Goal: Transaction & Acquisition: Purchase product/service

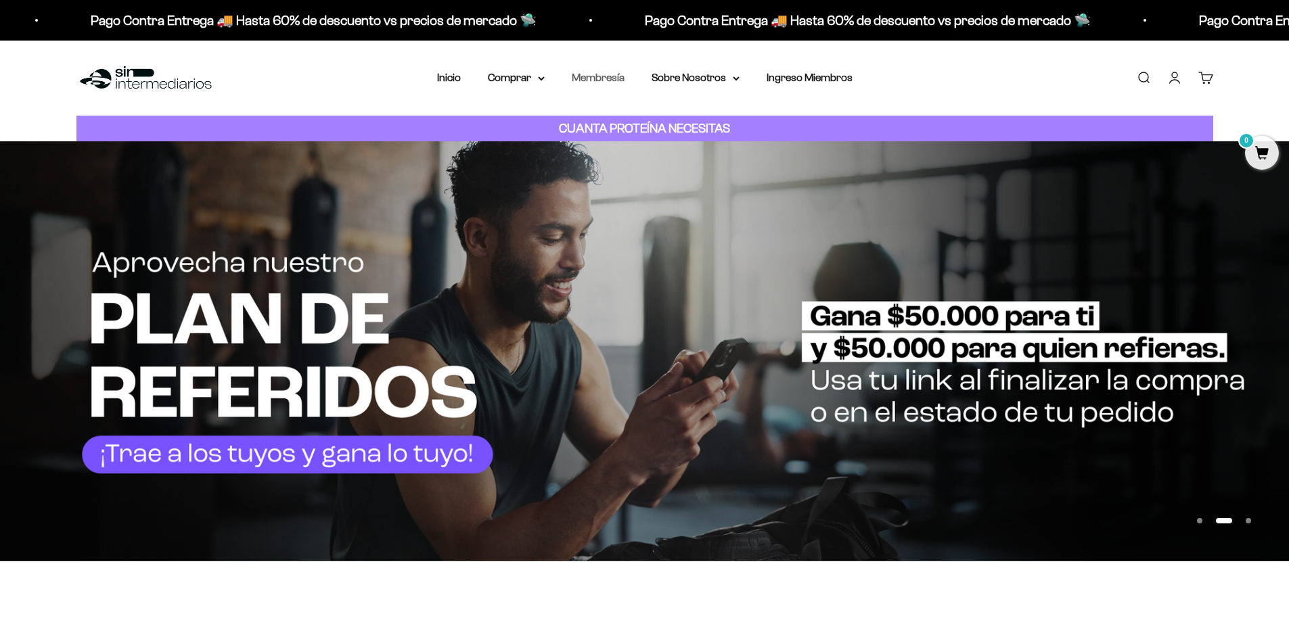
click at [621, 76] on link "Membresía" at bounding box center [598, 78] width 53 height 12
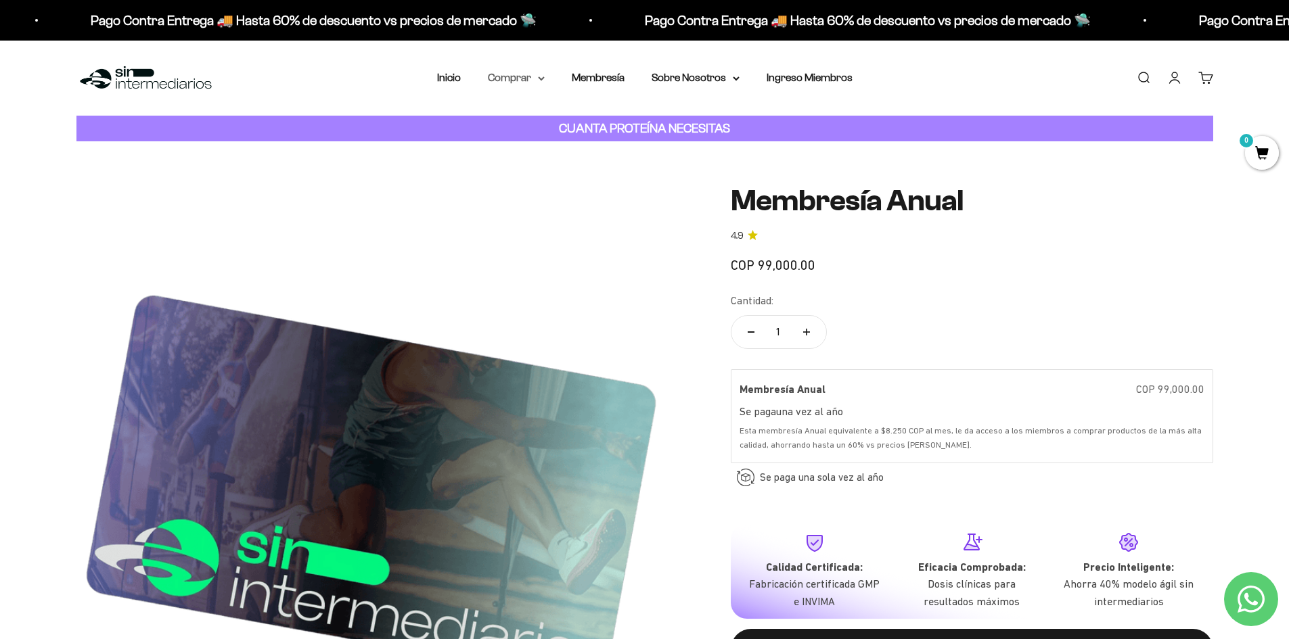
click at [543, 78] on icon at bounding box center [541, 78] width 5 height 3
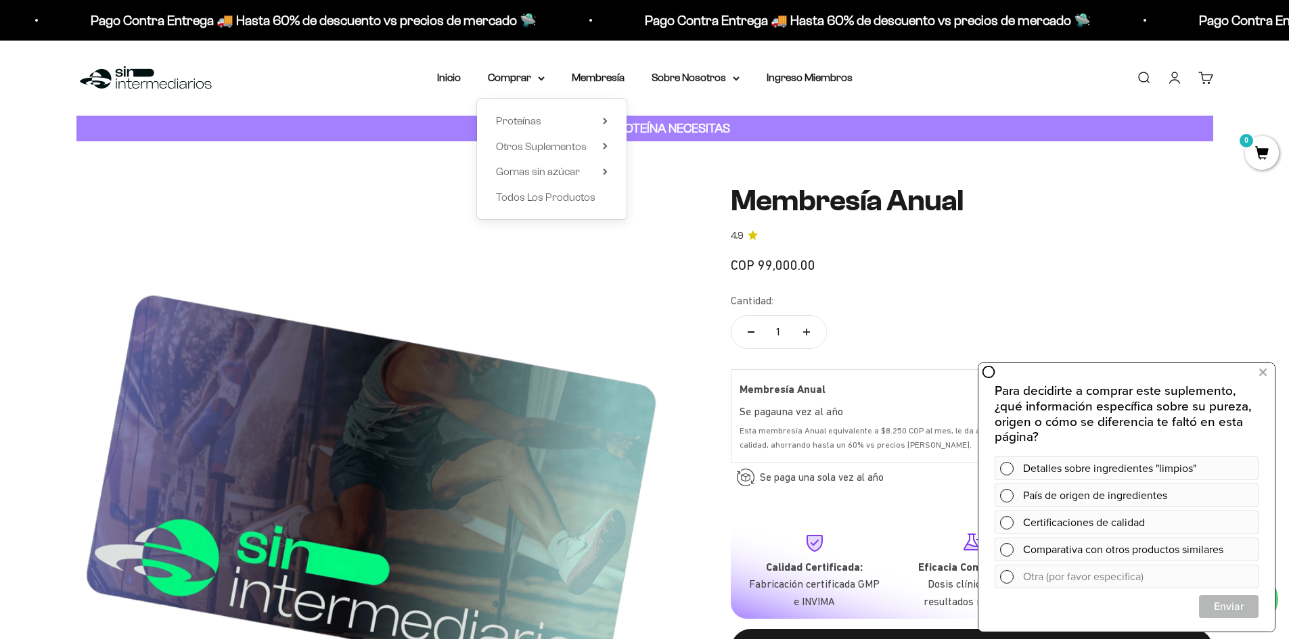
click at [1083, 203] on h1 "Membresía Anual" at bounding box center [972, 201] width 482 height 32
drag, startPoint x: 1267, startPoint y: 371, endPoint x: 2225, endPoint y: 669, distance: 1003.5
click at [1267, 371] on button at bounding box center [1262, 373] width 24 height 22
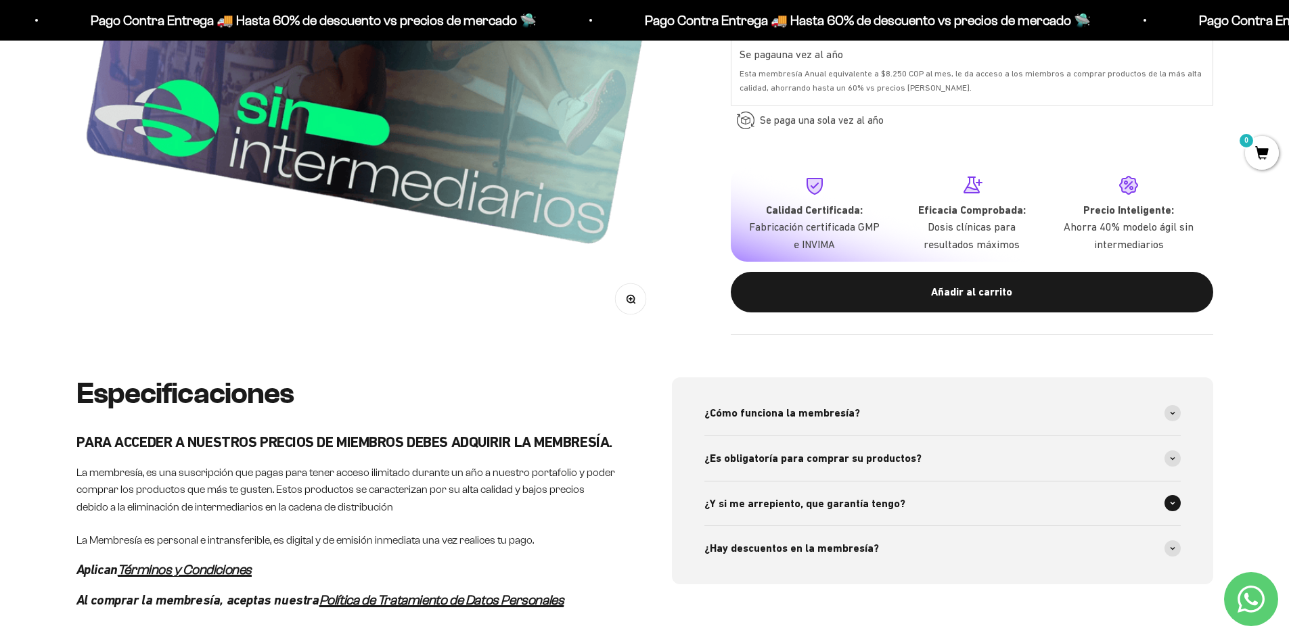
scroll to position [474, 0]
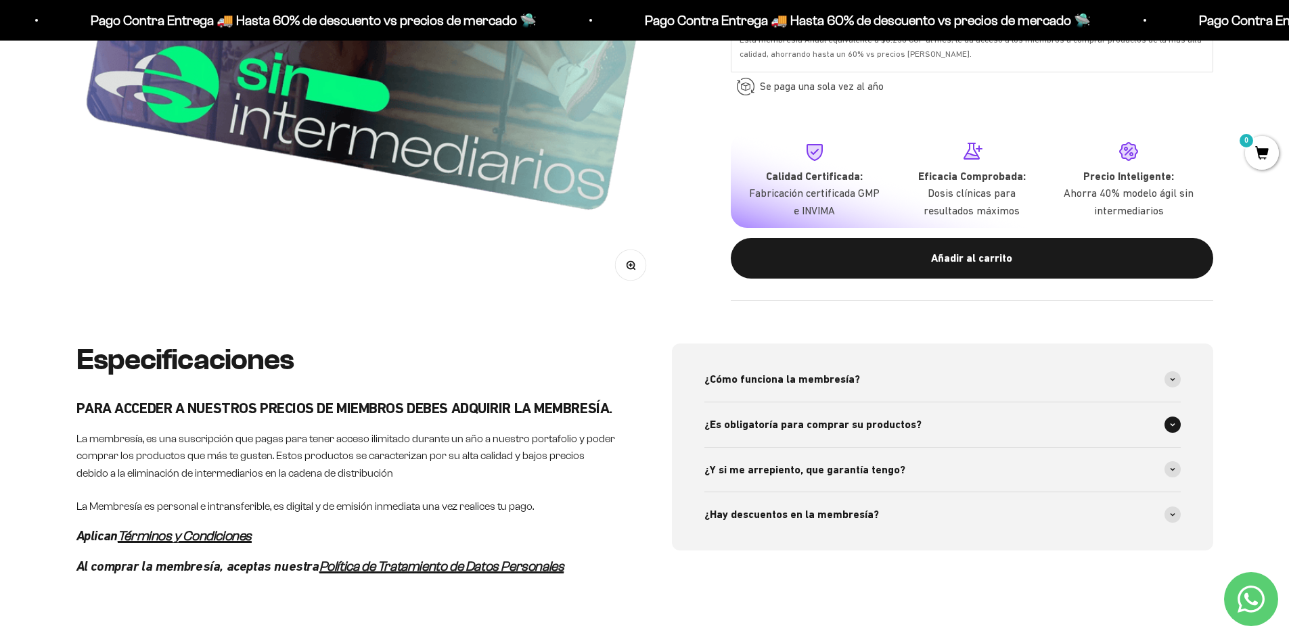
click at [1166, 426] on span at bounding box center [1172, 425] width 16 height 16
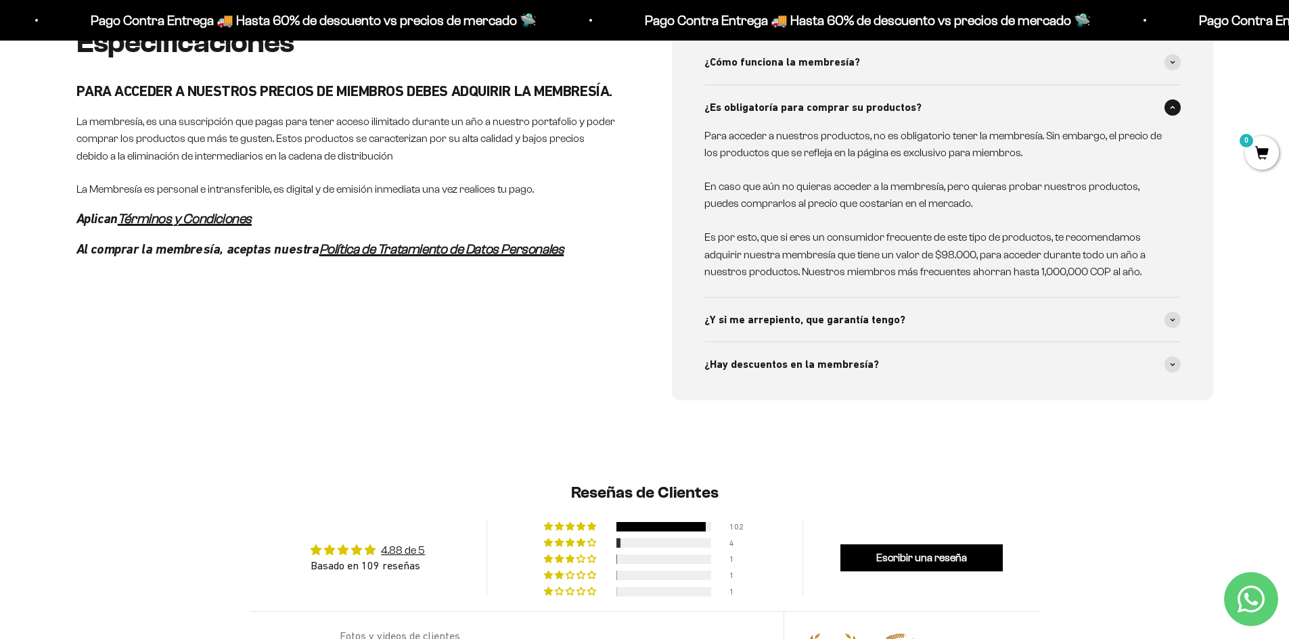
scroll to position [812, 0]
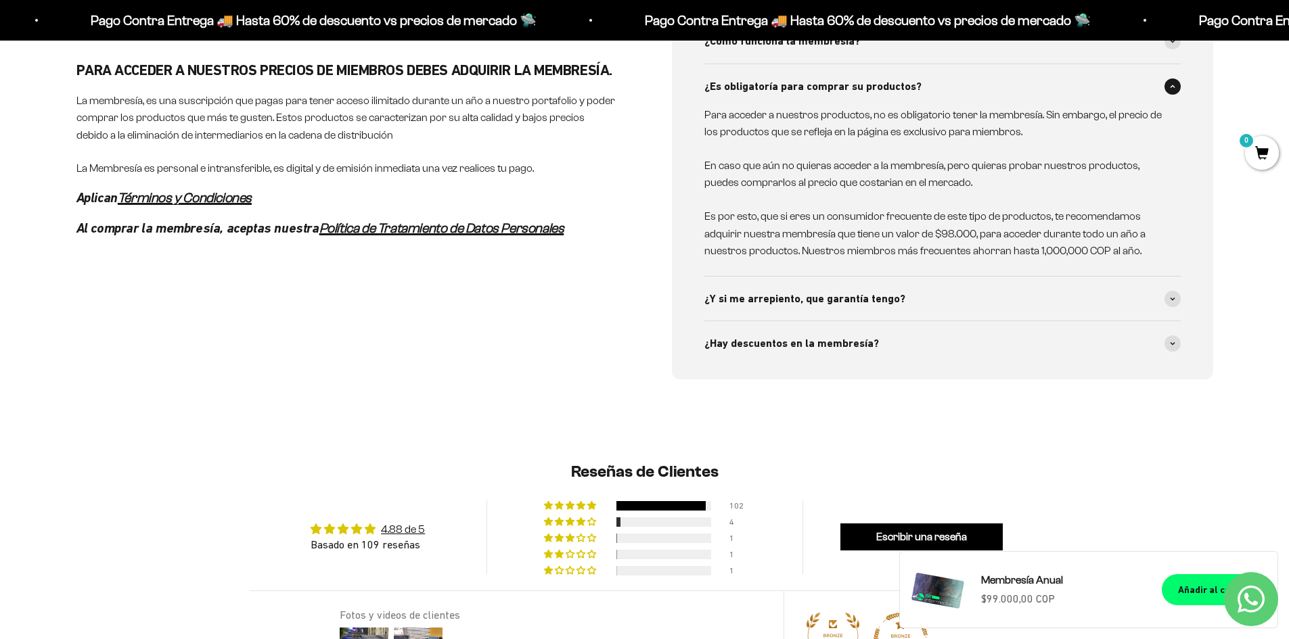
click at [1194, 296] on div "¿Cómo funciona la membresía? Nuestra membresía, es una suscripción anual que pa…" at bounding box center [942, 192] width 541 height 374
click at [1178, 299] on span at bounding box center [1172, 299] width 16 height 16
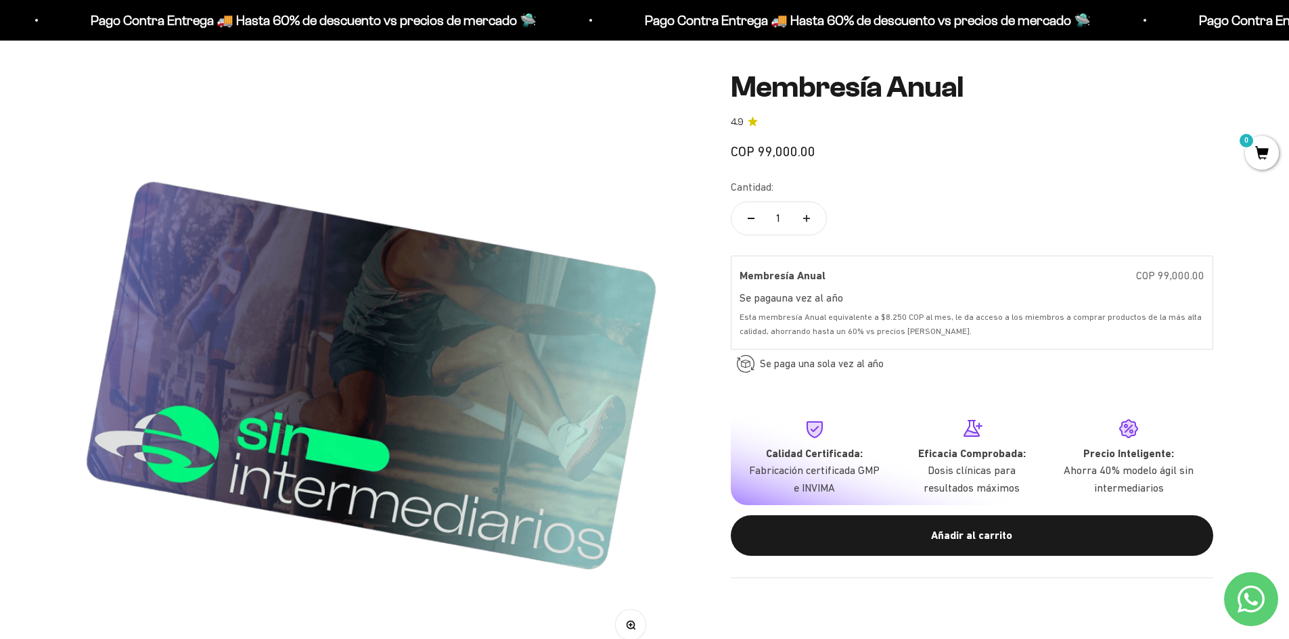
scroll to position [0, 0]
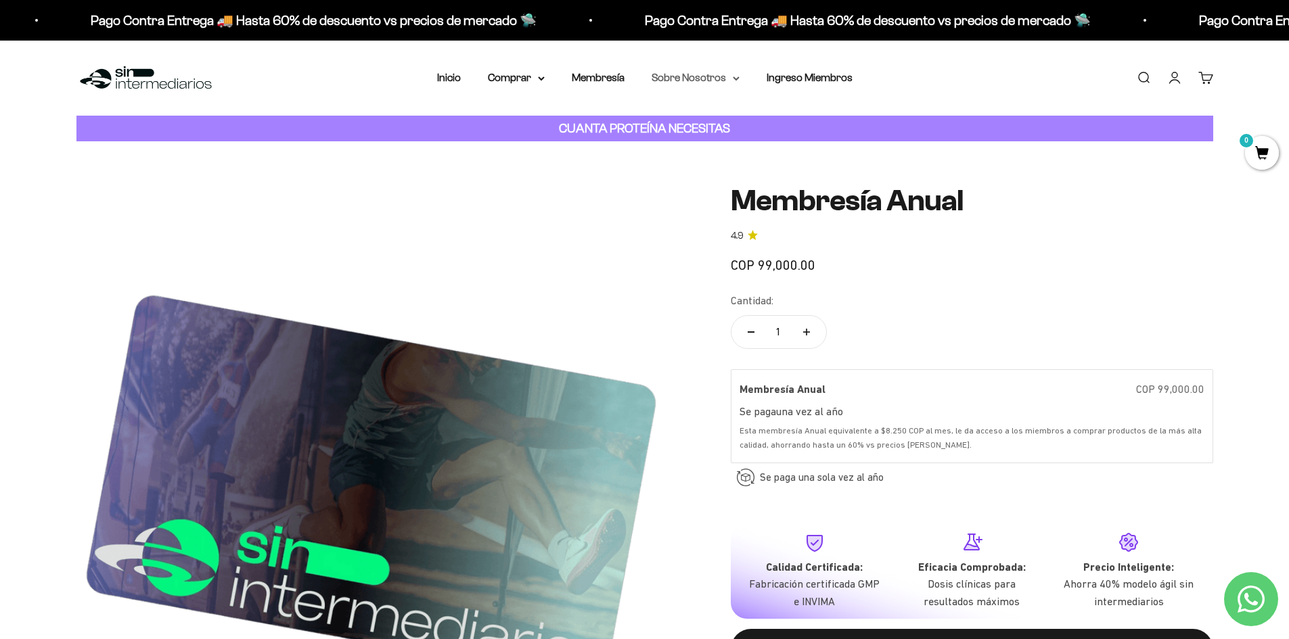
click at [729, 79] on summary "Sobre Nosotros" at bounding box center [696, 78] width 88 height 18
click at [503, 79] on summary "Comprar" at bounding box center [516, 78] width 57 height 18
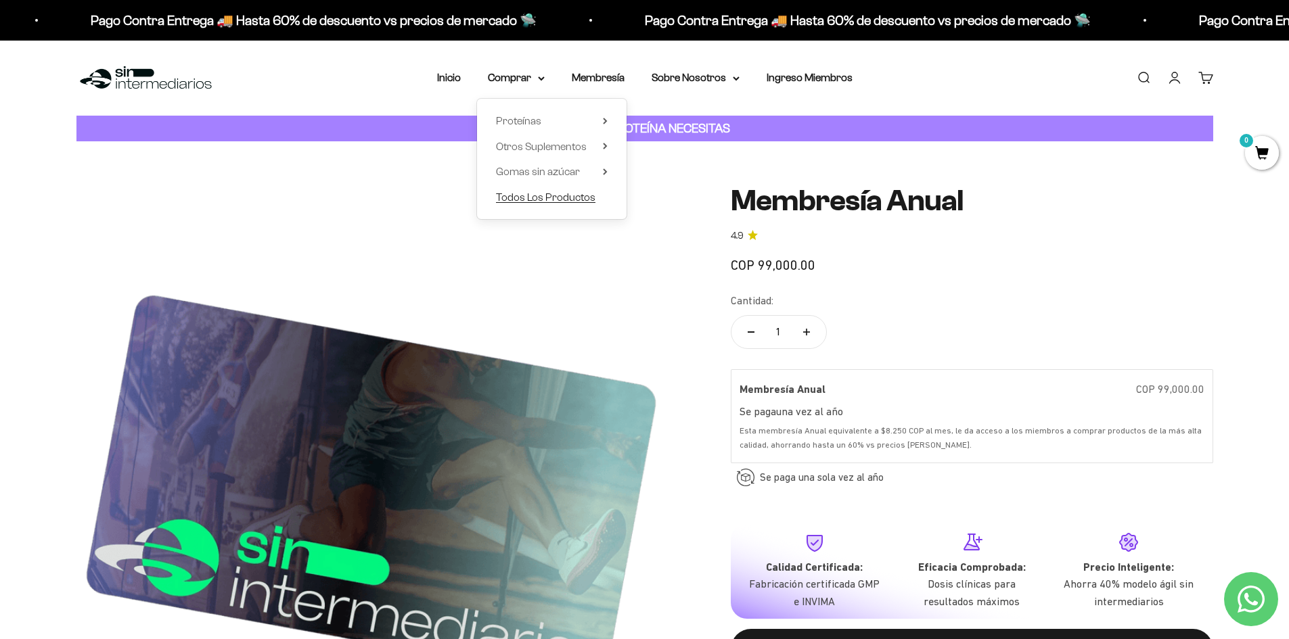
click at [545, 200] on span "Todos Los Productos" at bounding box center [545, 197] width 99 height 12
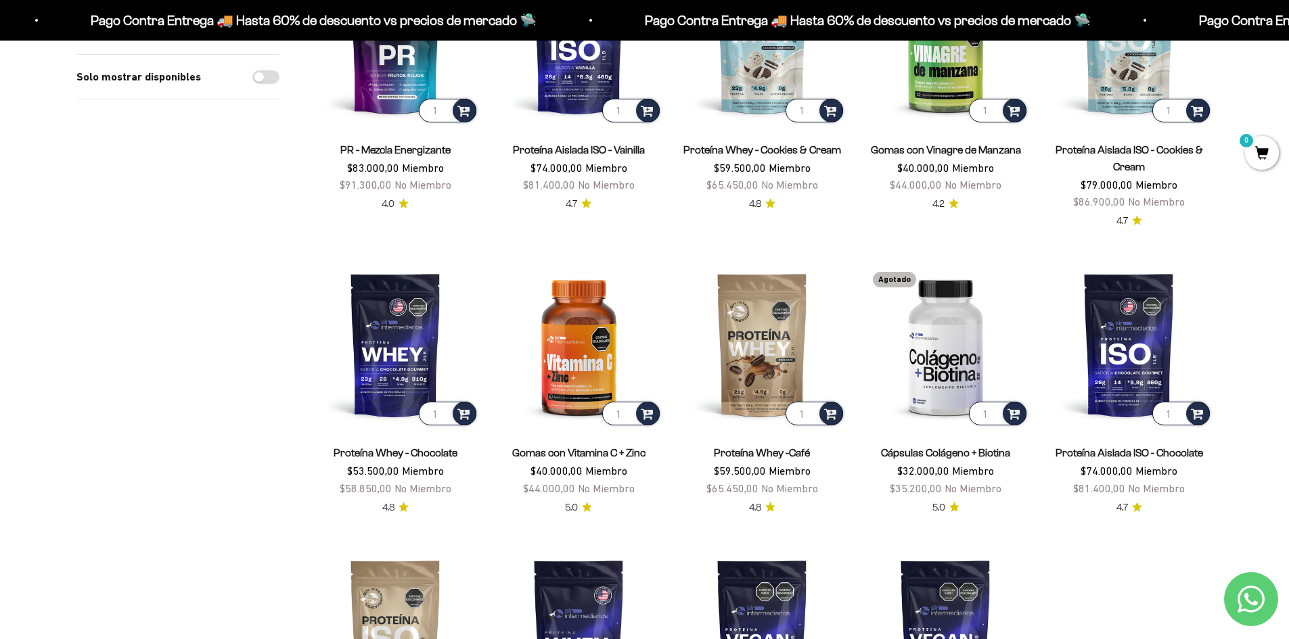
scroll to position [812, 0]
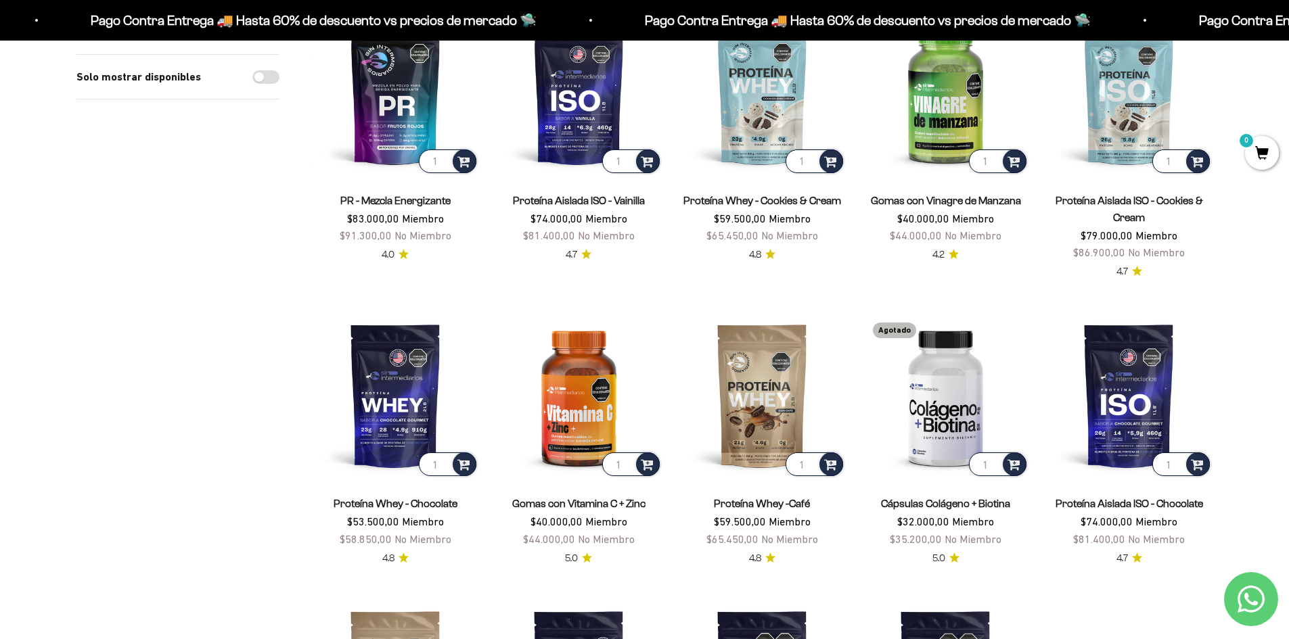
click at [1104, 197] on link "Proteína Aislada ISO - Cookies & Cream" at bounding box center [1130, 209] width 148 height 28
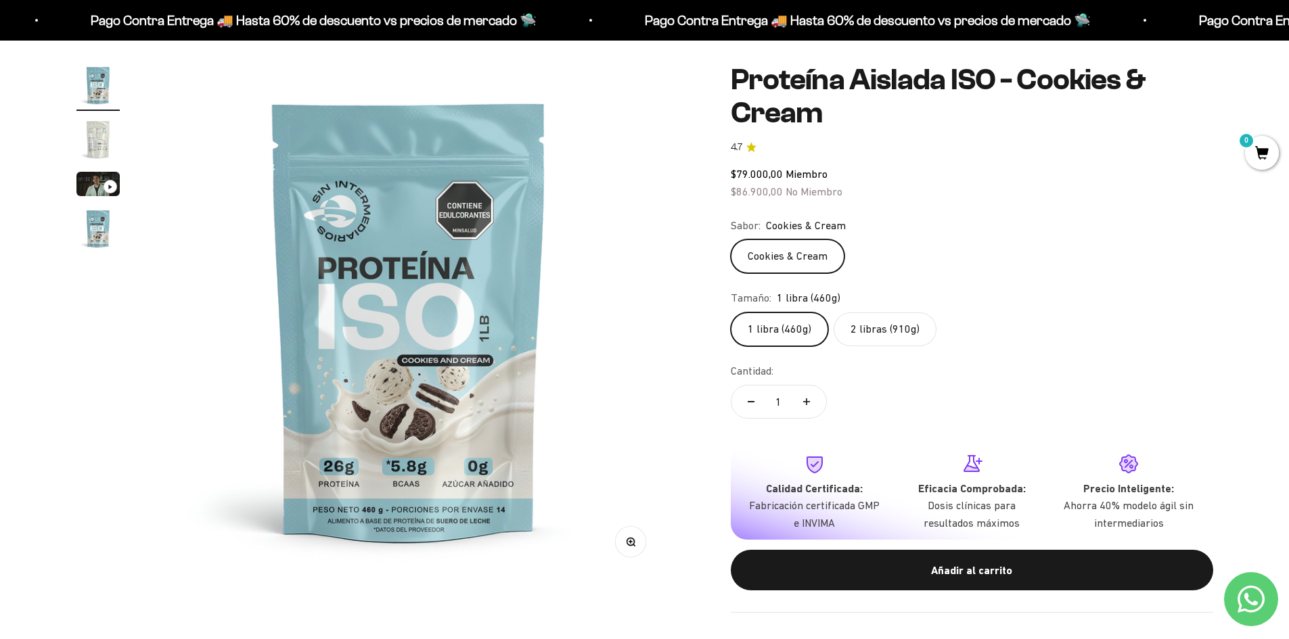
scroll to position [135, 0]
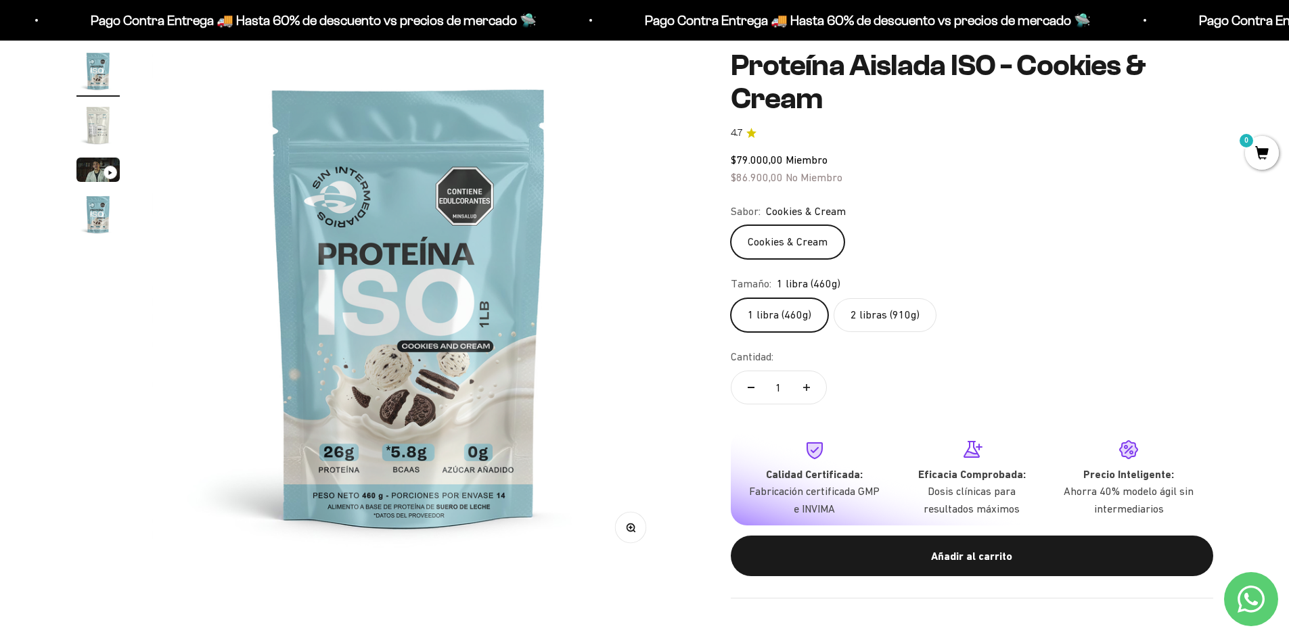
click at [880, 323] on label "2 libras (910g)" at bounding box center [885, 315] width 103 height 34
click at [731, 298] on input "2 libras (910g)" at bounding box center [730, 298] width 1 height 1
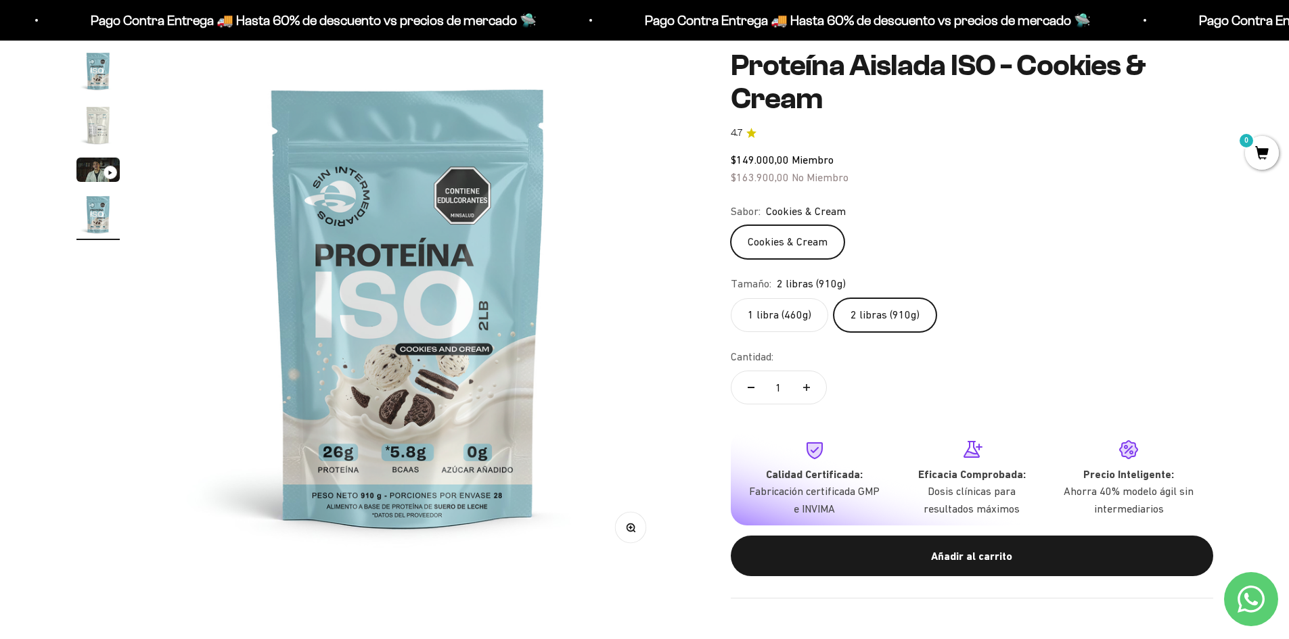
click at [752, 309] on label "1 libra (460g)" at bounding box center [779, 315] width 97 height 34
click at [731, 298] on input "1 libra (460g)" at bounding box center [730, 298] width 1 height 1
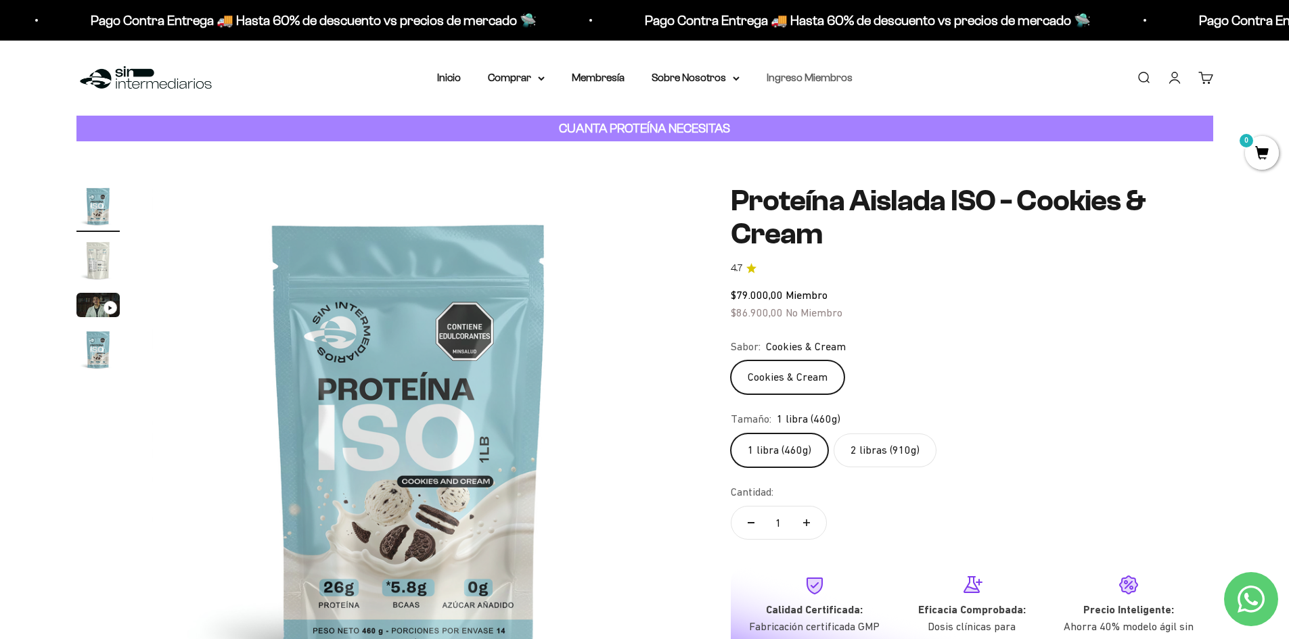
click at [809, 78] on link "Ingreso Miembros" at bounding box center [810, 78] width 86 height 12
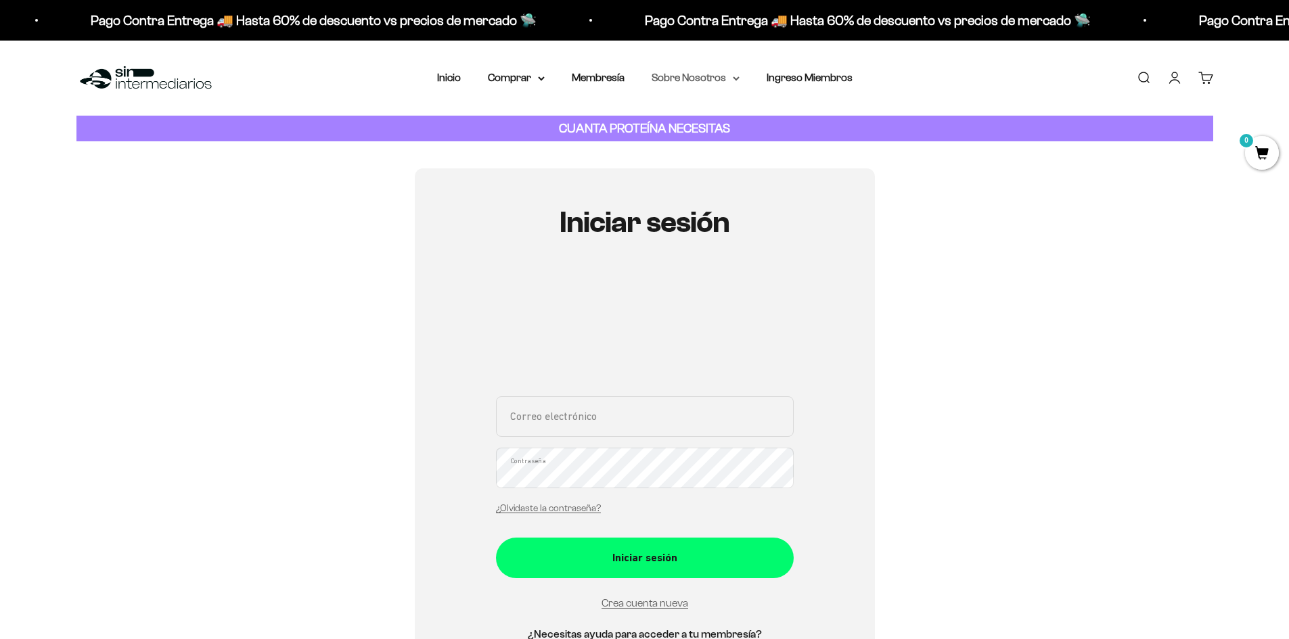
click at [685, 81] on summary "Sobre Nosotros" at bounding box center [696, 78] width 88 height 18
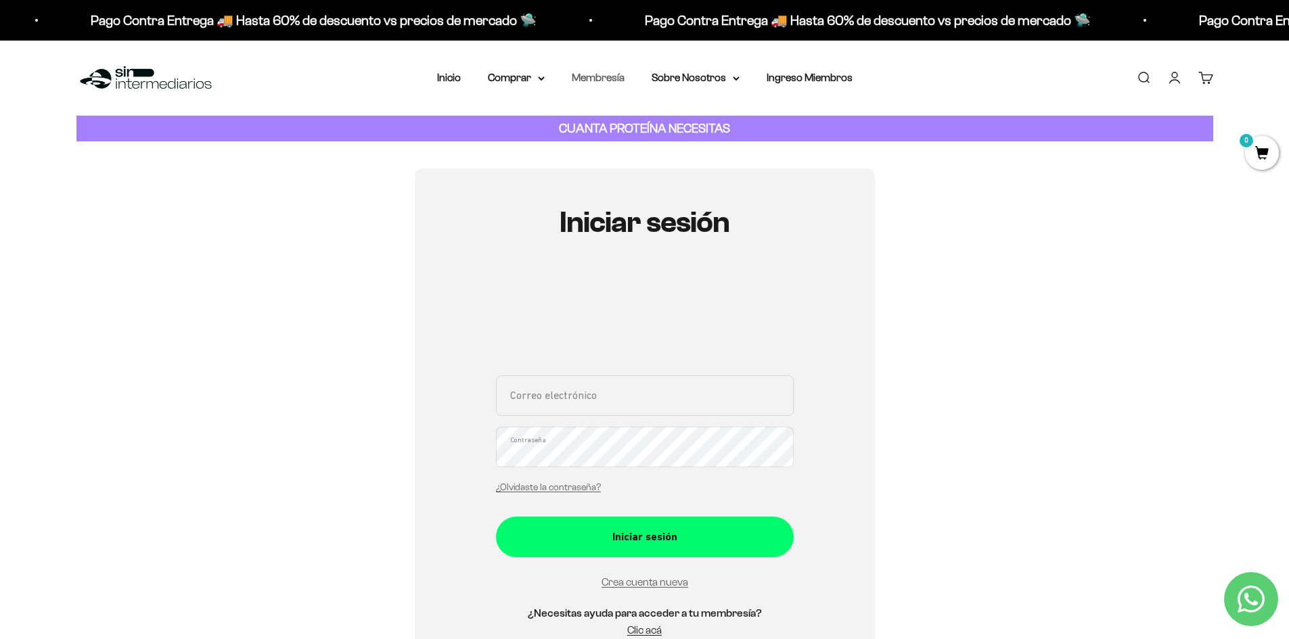
click at [606, 75] on link "Membresía" at bounding box center [598, 78] width 53 height 12
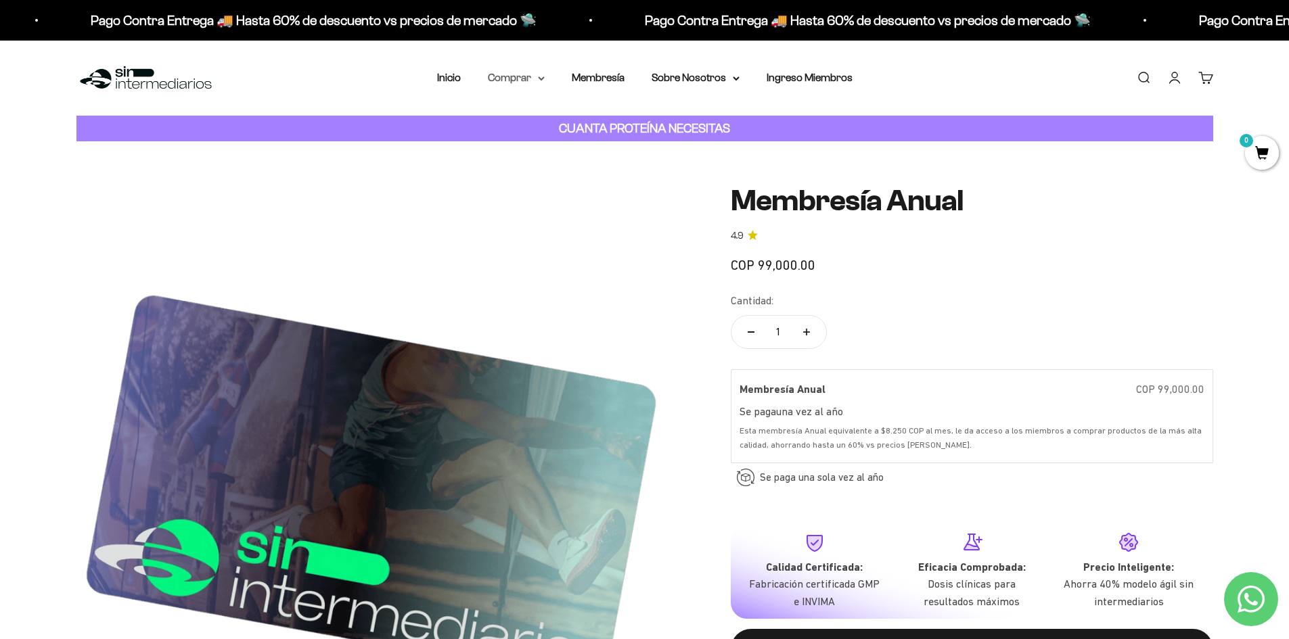
click at [532, 77] on summary "Comprar" at bounding box center [516, 78] width 57 height 18
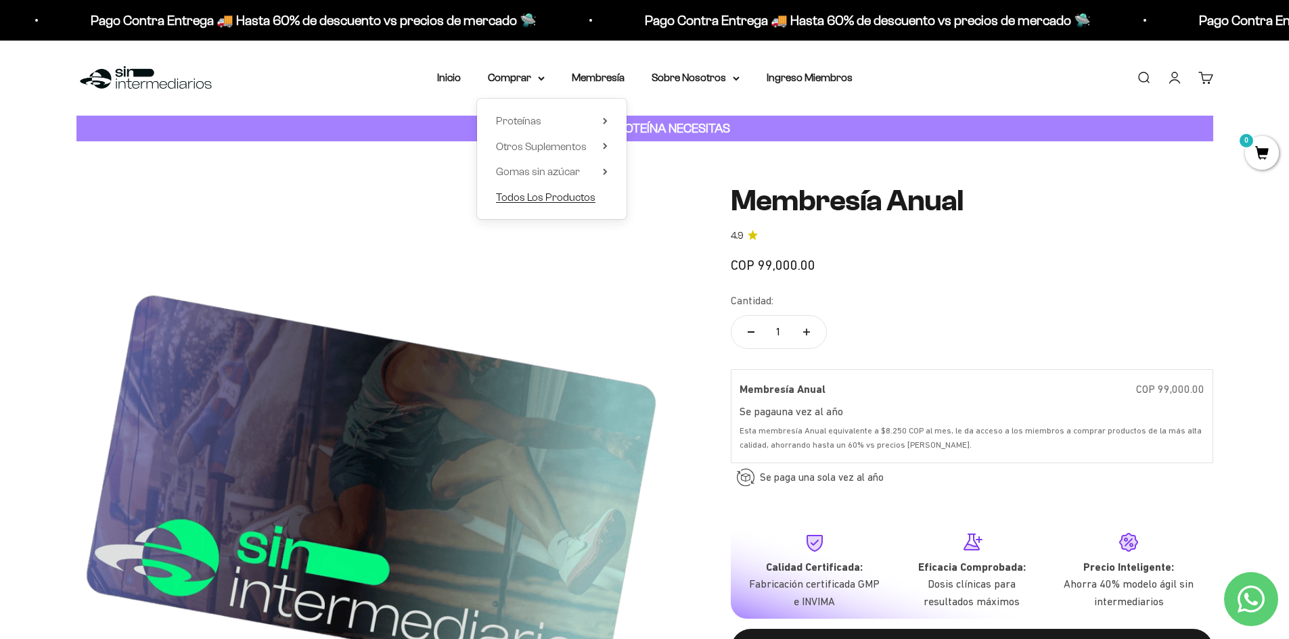
click at [551, 191] on span "Todos Los Productos" at bounding box center [545, 197] width 99 height 12
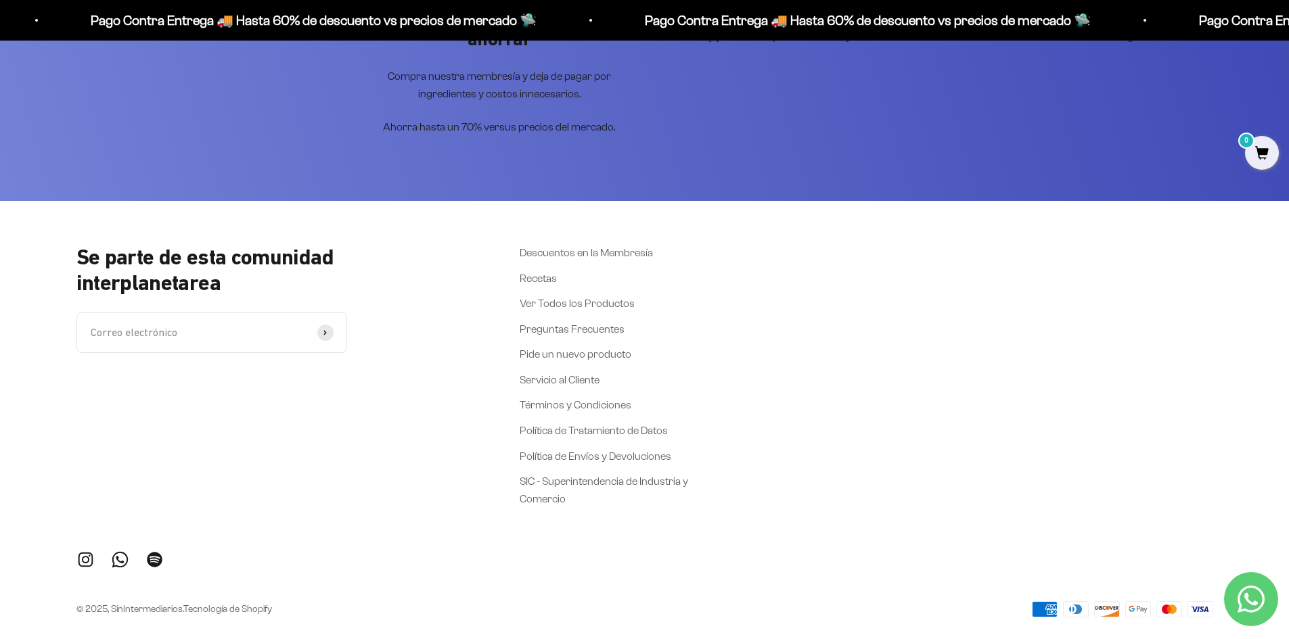
scroll to position [2593, 0]
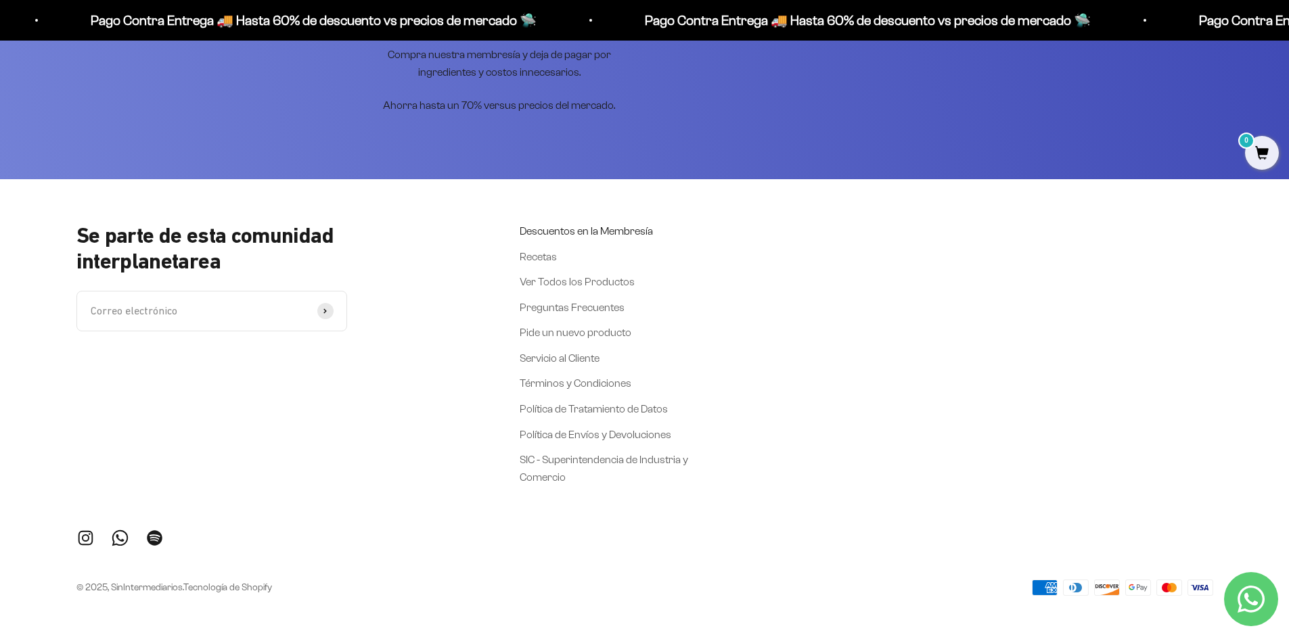
click at [591, 227] on link "Descuentos en la Membresía" at bounding box center [586, 232] width 133 height 18
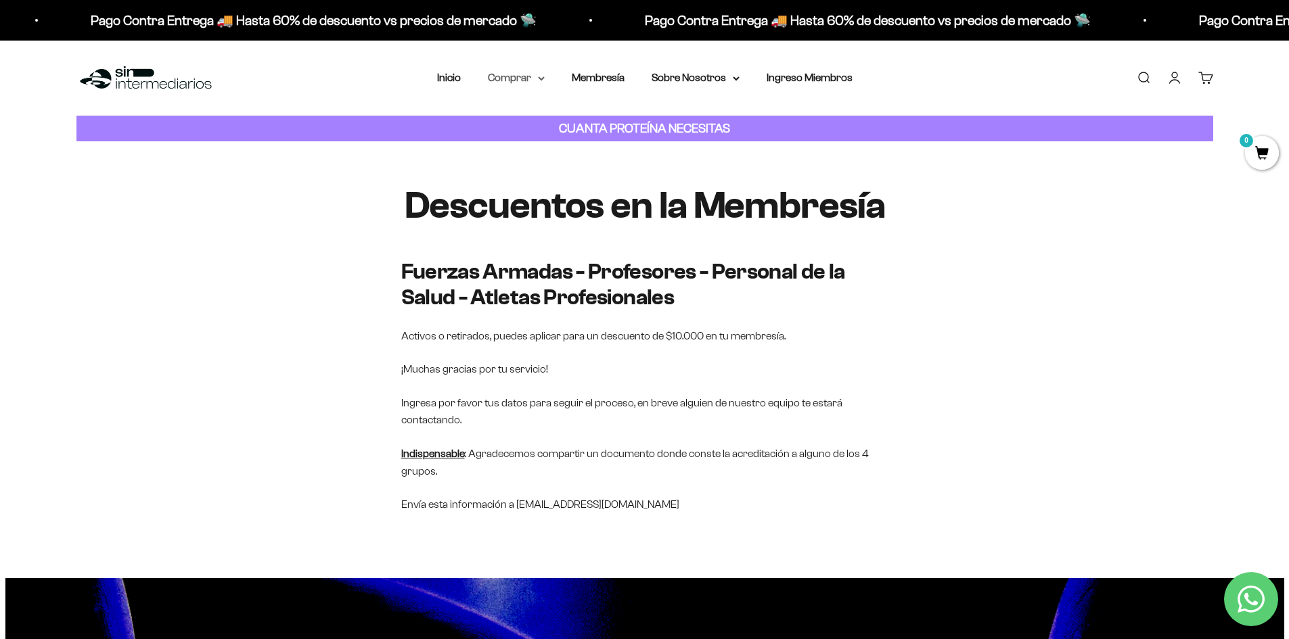
click at [530, 76] on summary "Comprar" at bounding box center [516, 78] width 57 height 18
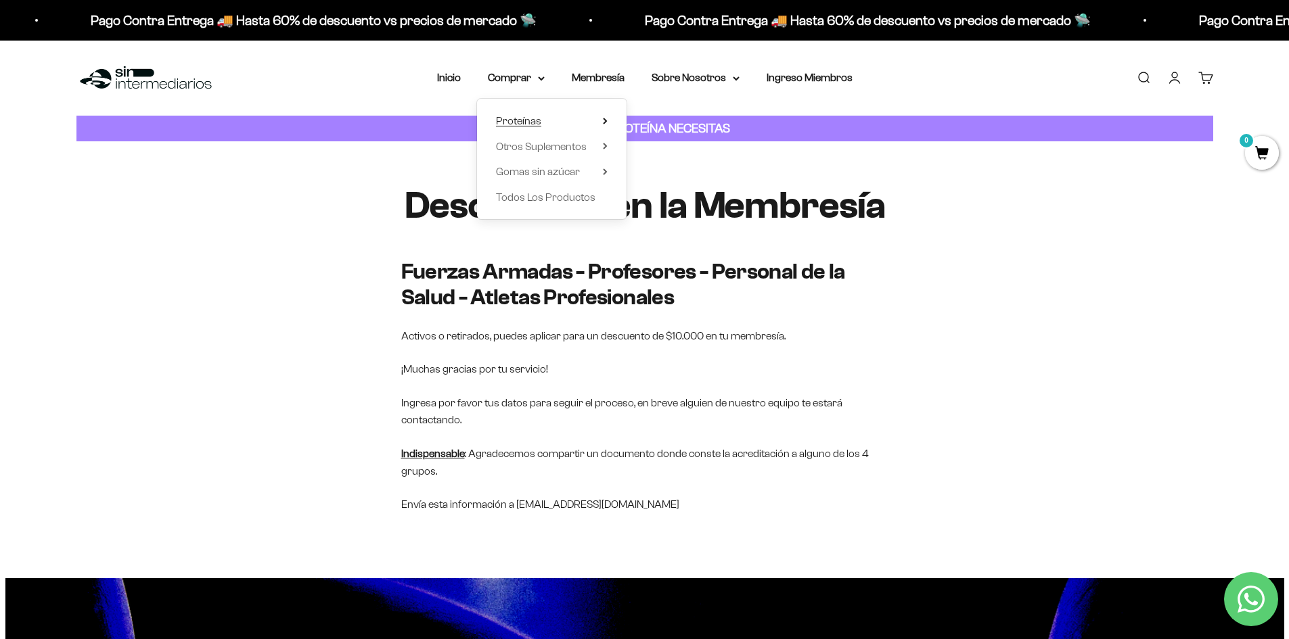
click at [527, 117] on span "Proteínas" at bounding box center [518, 121] width 45 height 12
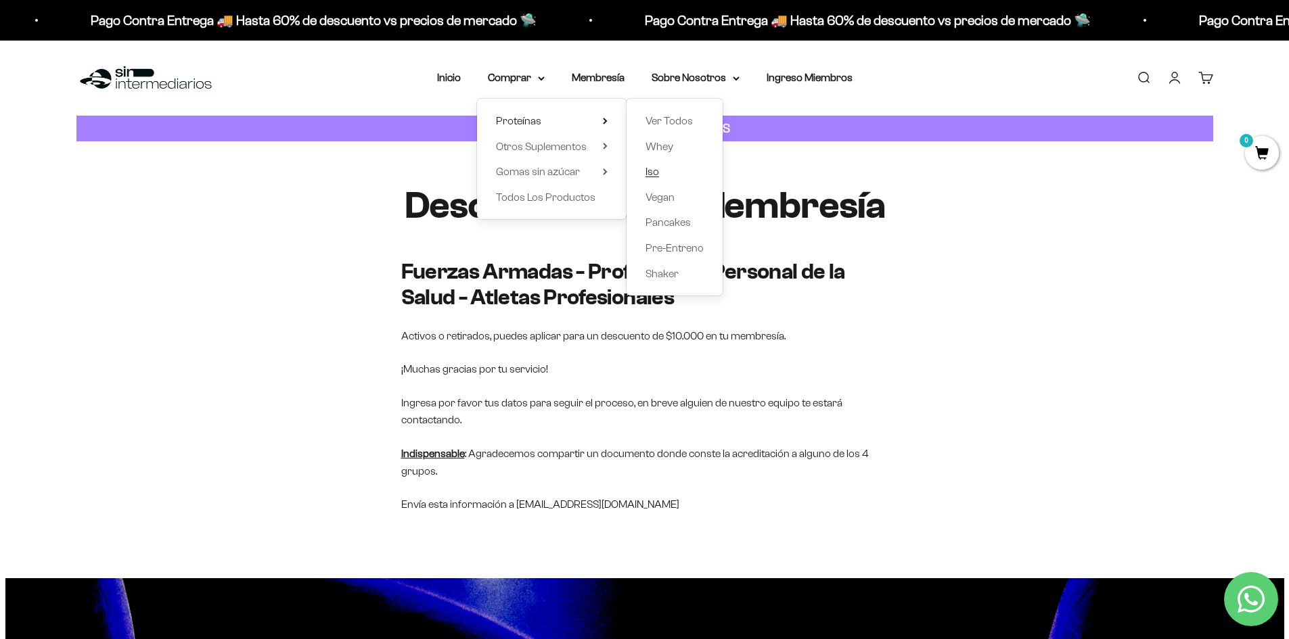
click at [650, 168] on span "Iso" at bounding box center [652, 172] width 14 height 12
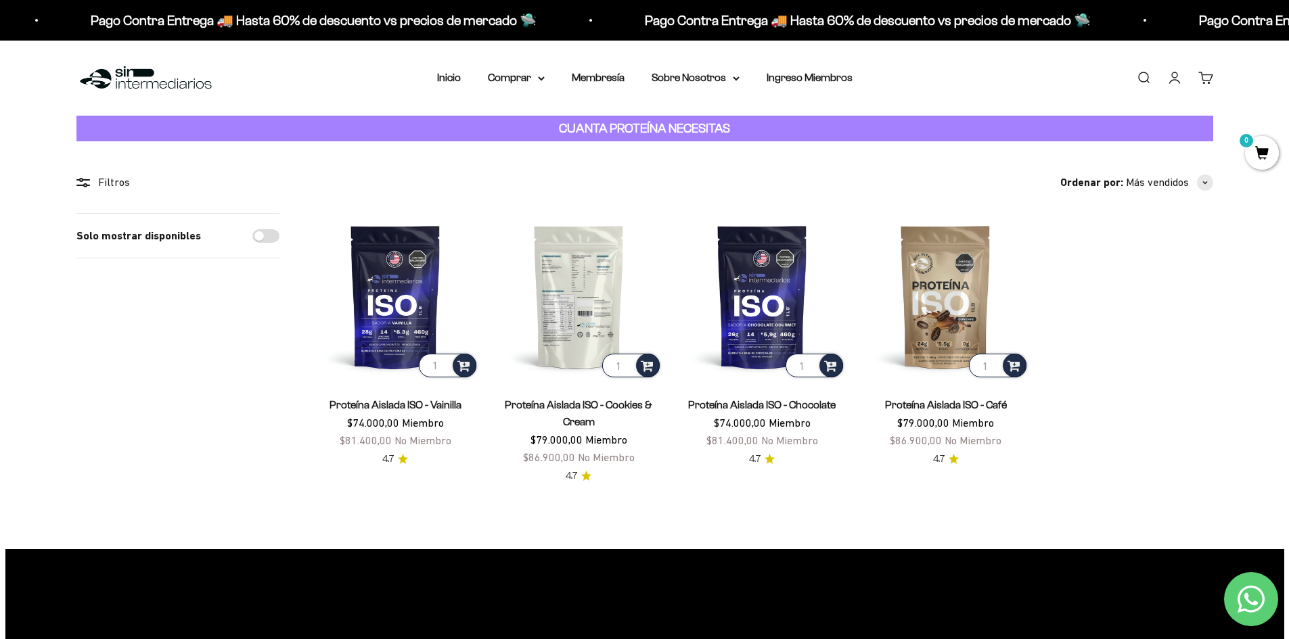
click at [581, 286] on img at bounding box center [578, 296] width 167 height 167
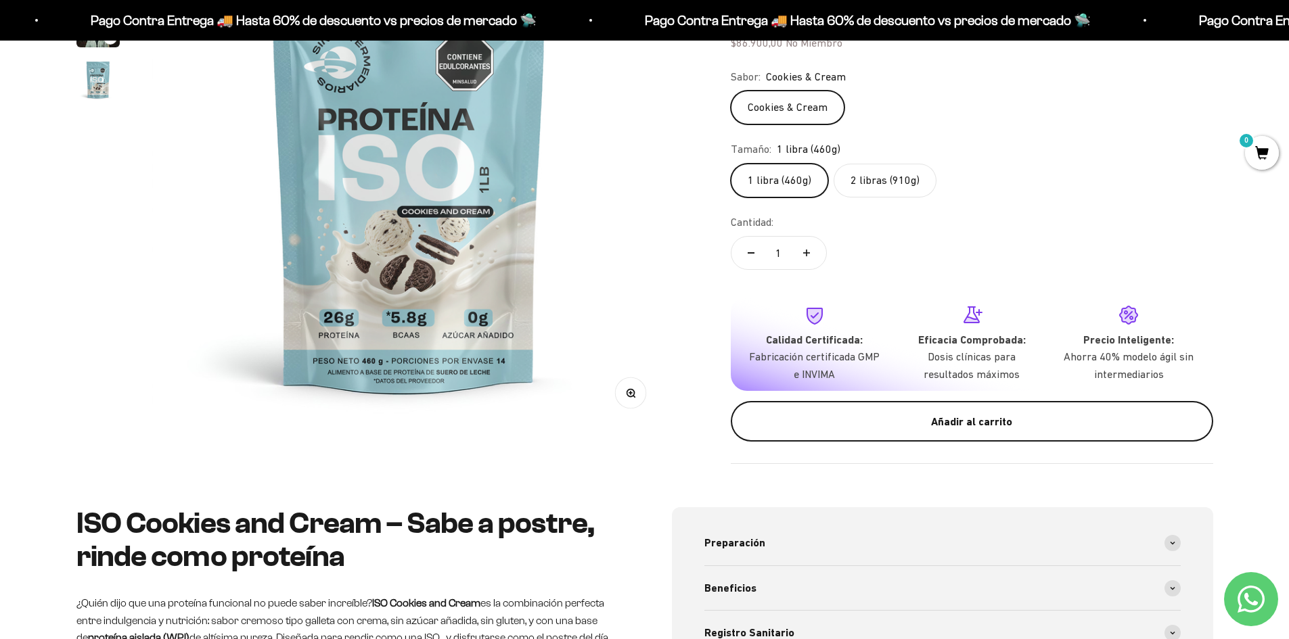
scroll to position [271, 0]
click at [940, 429] on div "Añadir al carrito" at bounding box center [972, 422] width 428 height 18
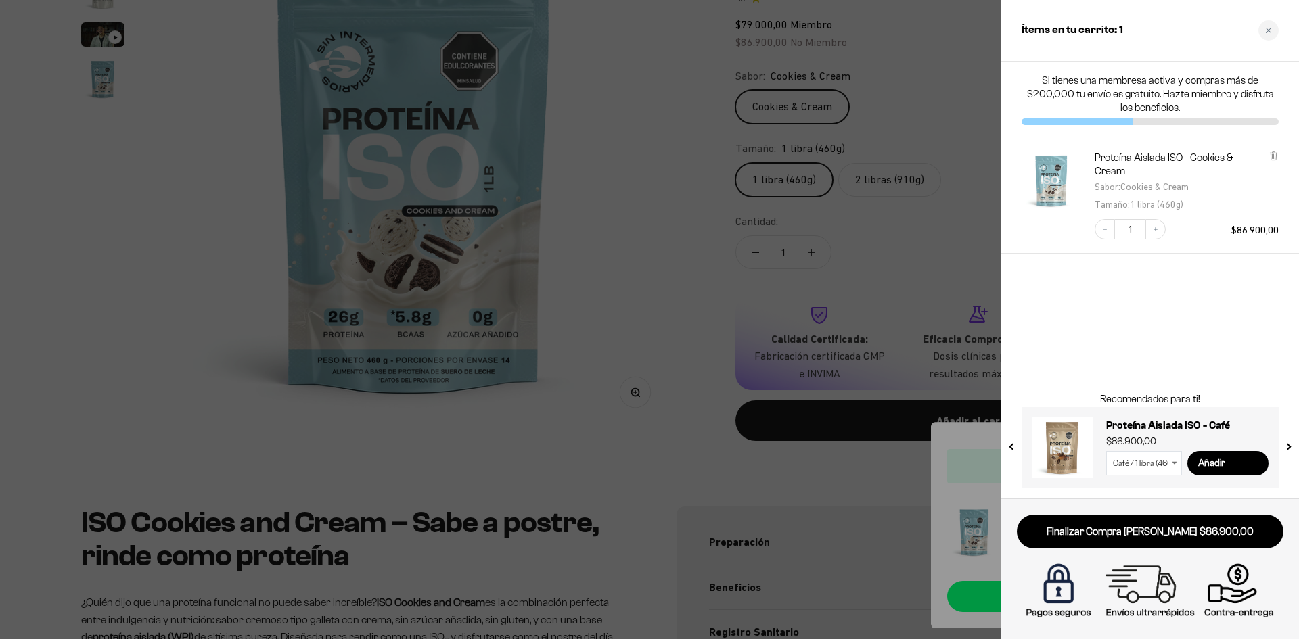
click at [1269, 30] on icon "Close cart" at bounding box center [1268, 30] width 7 height 7
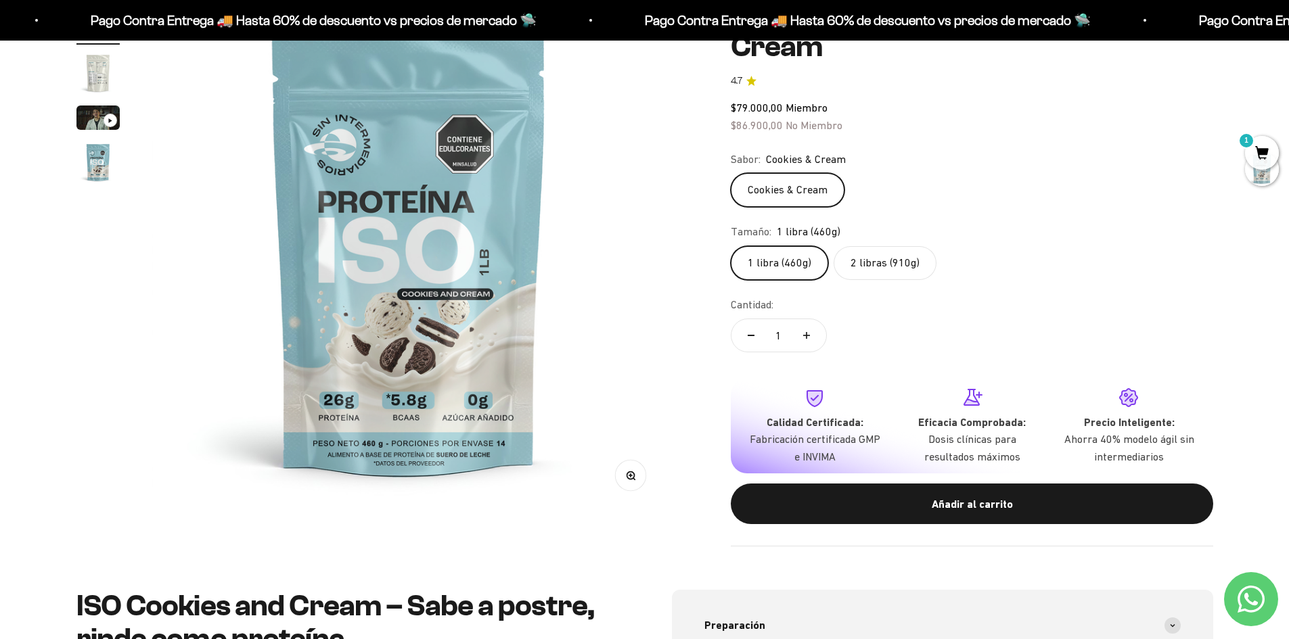
scroll to position [0, 0]
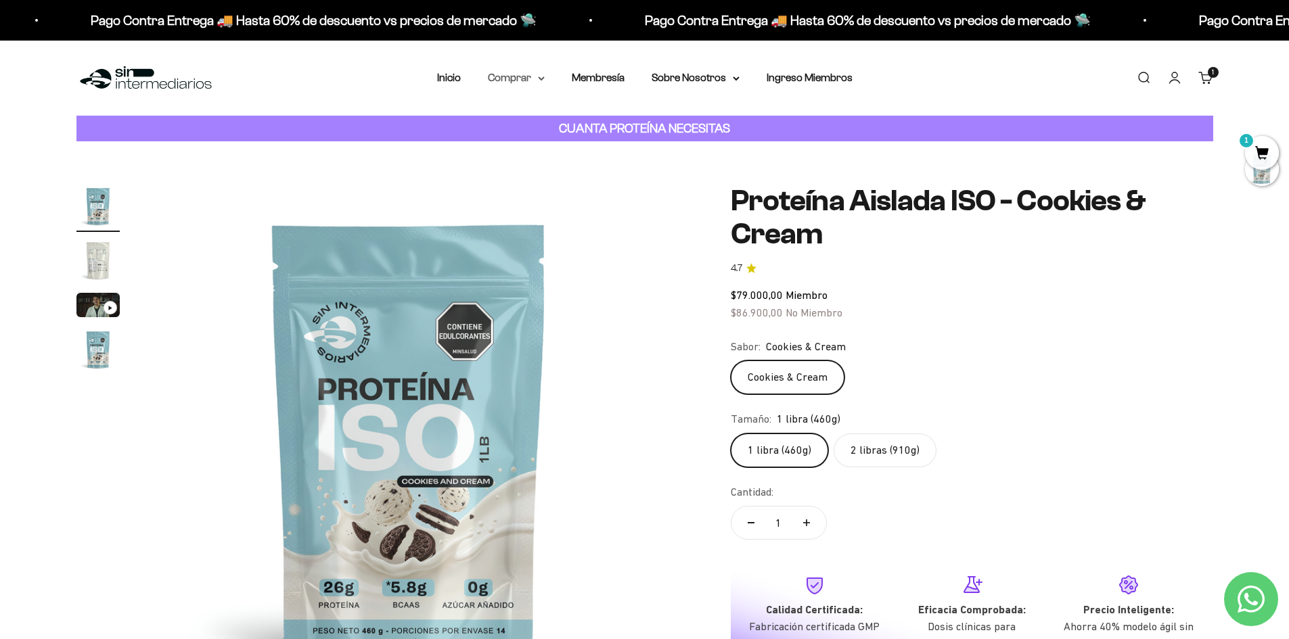
click at [512, 81] on summary "Comprar" at bounding box center [516, 78] width 57 height 18
click at [543, 123] on summary "Proteínas" at bounding box center [552, 121] width 112 height 18
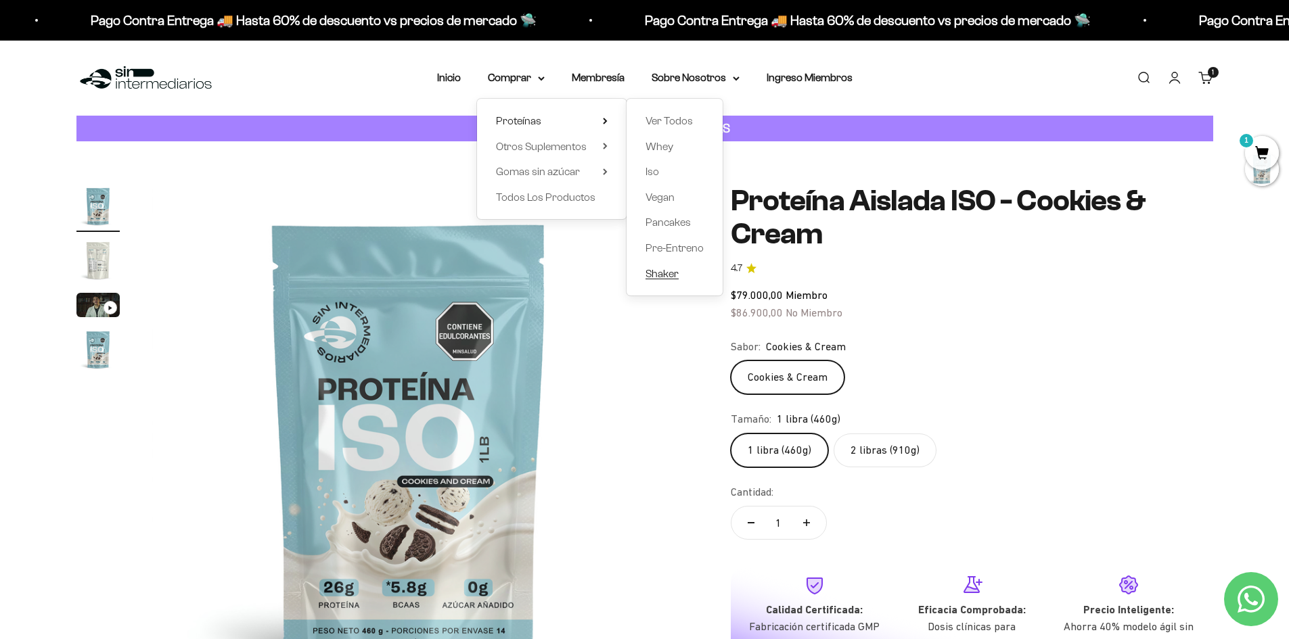
click at [664, 269] on span "Shaker" at bounding box center [661, 274] width 33 height 12
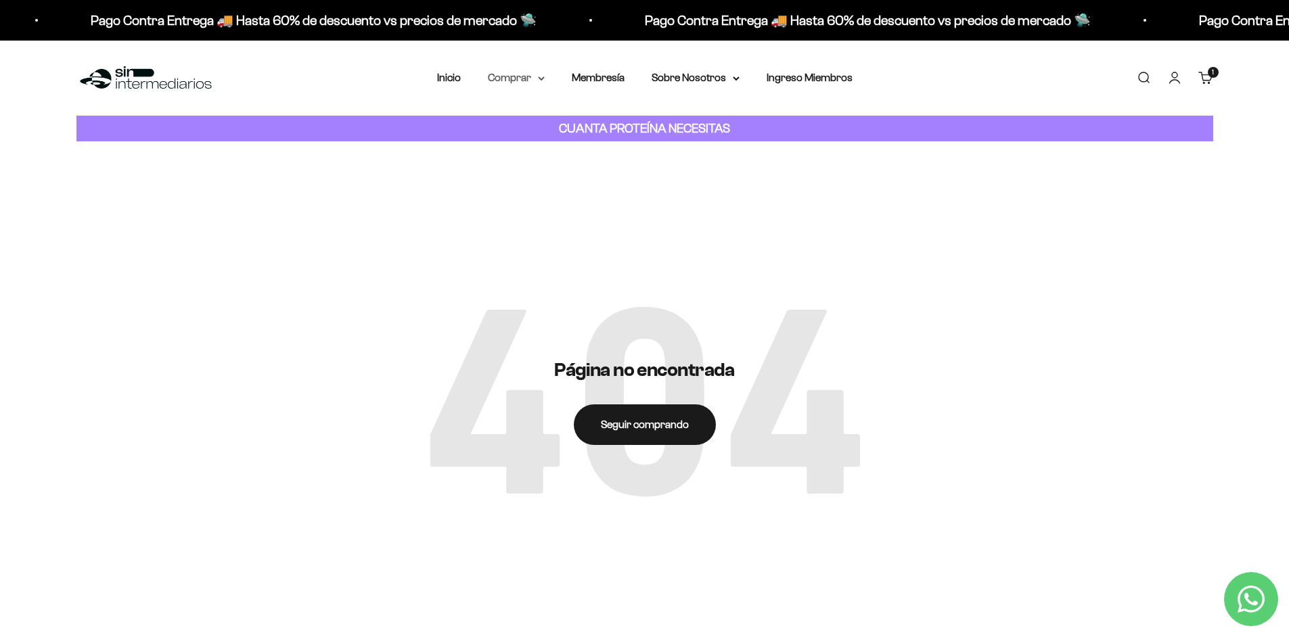
click at [536, 83] on summary "Comprar" at bounding box center [516, 78] width 57 height 18
click at [562, 118] on summary "Proteínas" at bounding box center [552, 121] width 112 height 18
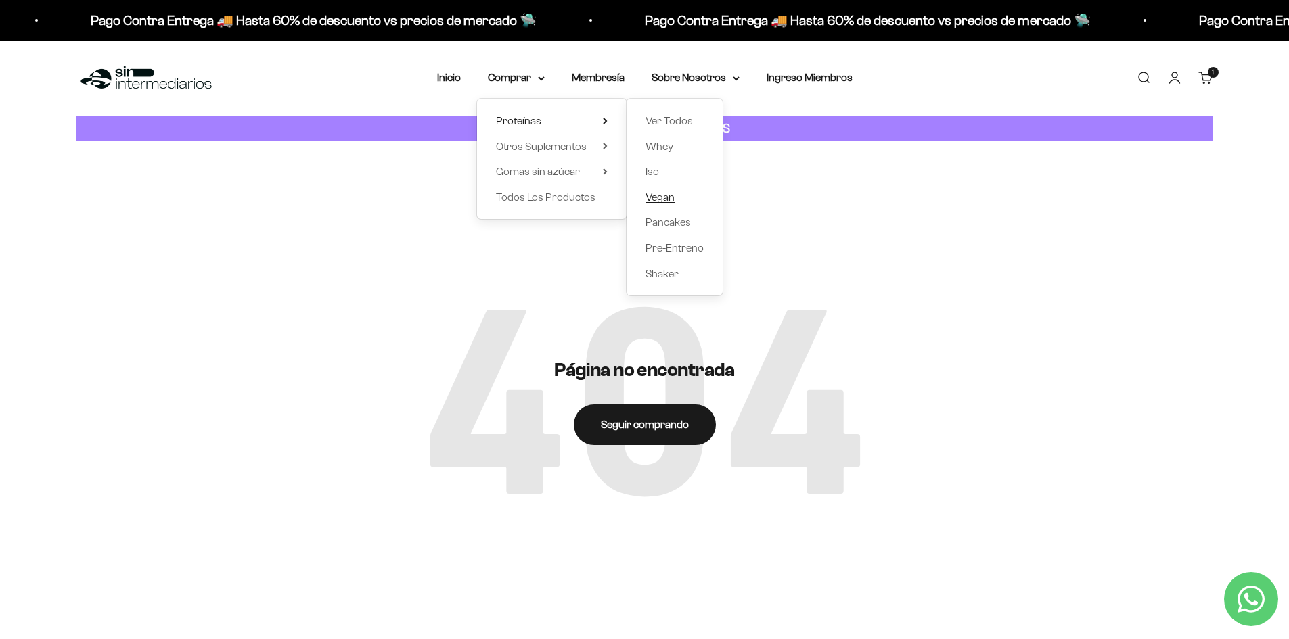
click at [658, 198] on span "Vegan" at bounding box center [659, 197] width 29 height 12
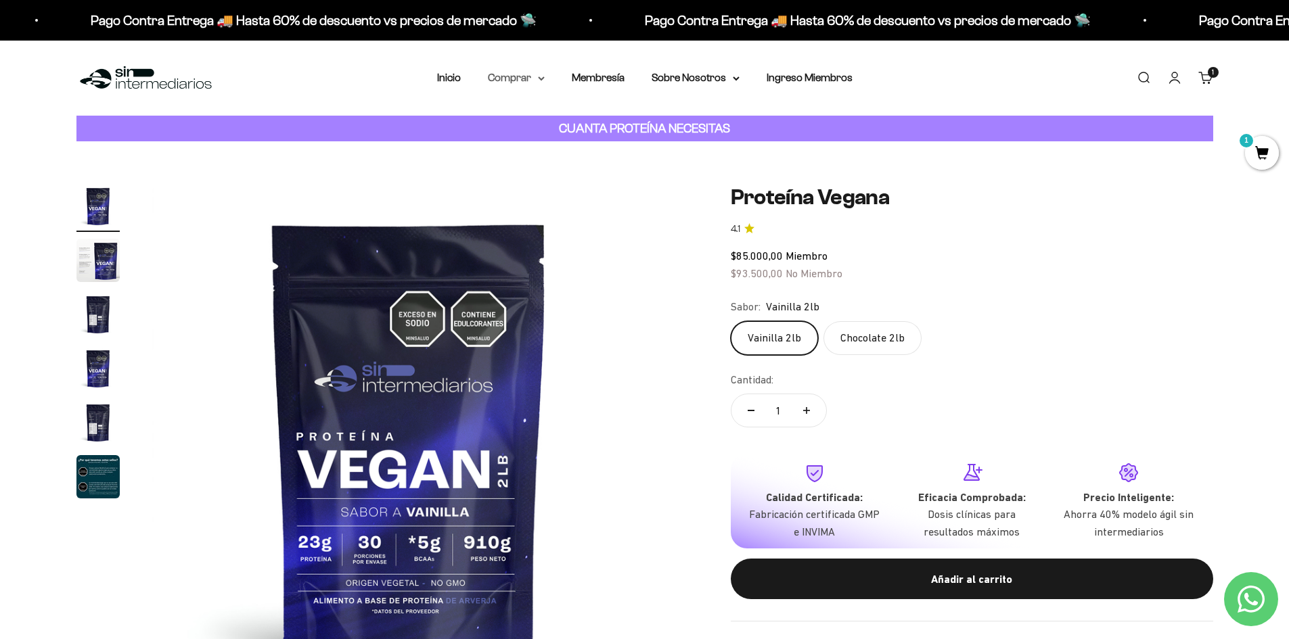
click at [532, 81] on summary "Comprar" at bounding box center [516, 78] width 57 height 18
click at [561, 149] on span "Otros Suplementos" at bounding box center [541, 147] width 91 height 12
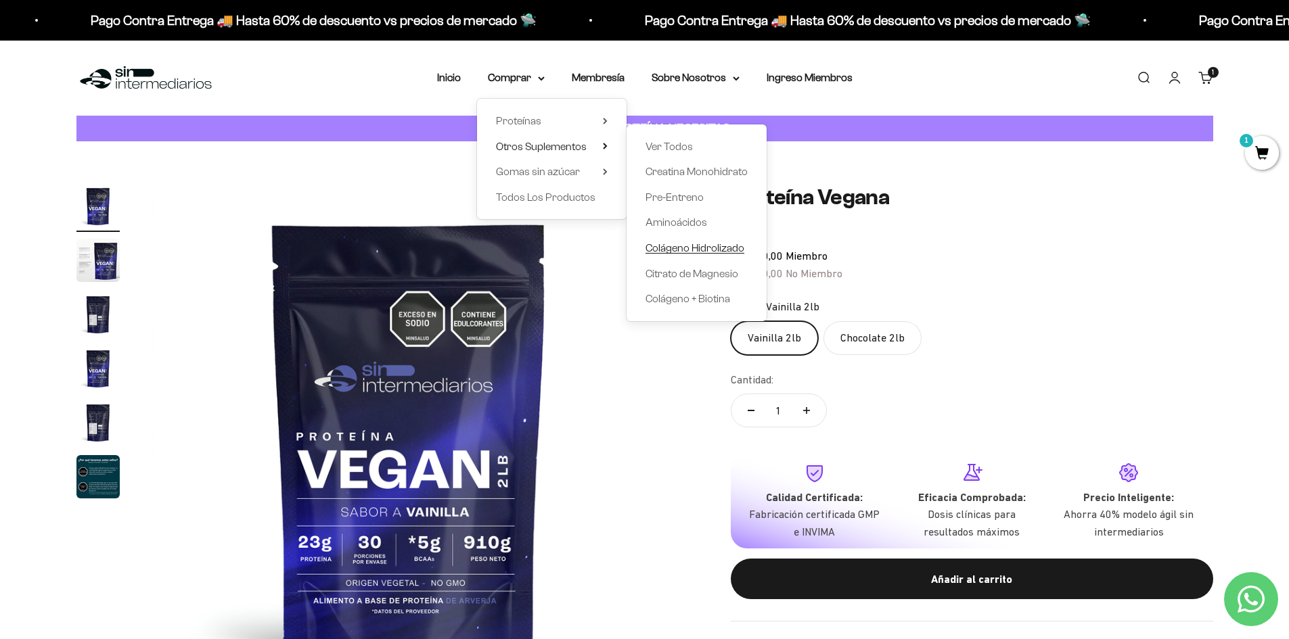
click at [708, 252] on span "Colágeno Hidrolizado" at bounding box center [694, 248] width 99 height 12
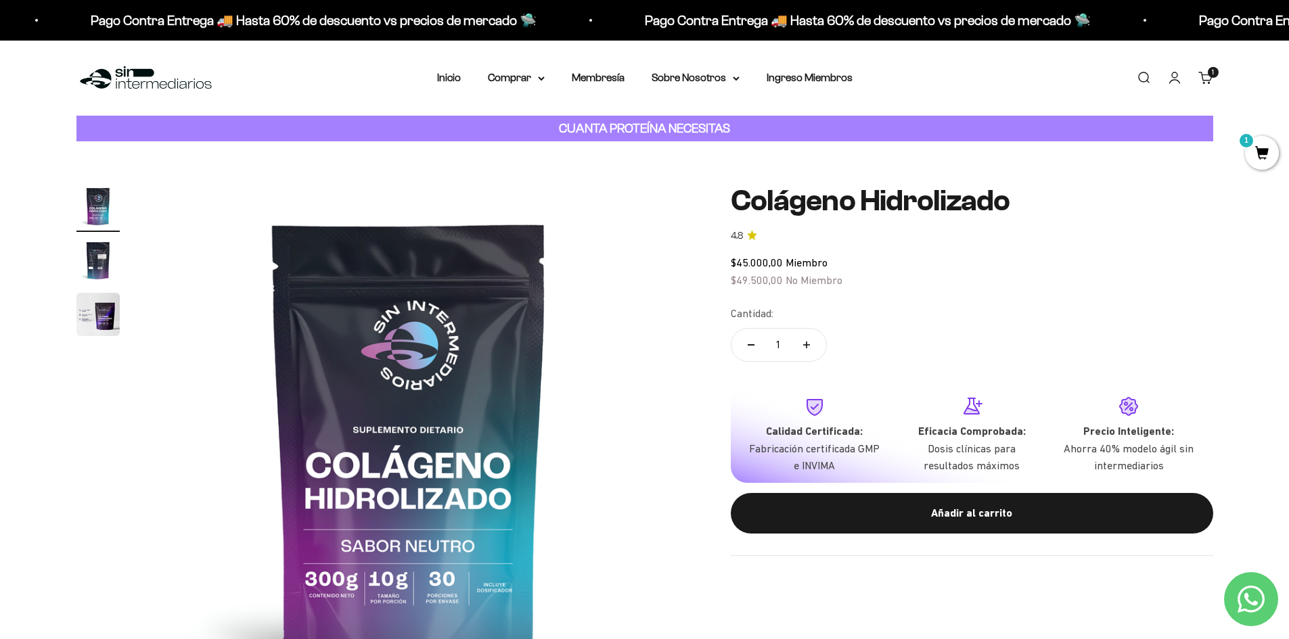
click at [103, 256] on img "Ir al artículo 2" at bounding box center [97, 260] width 43 height 43
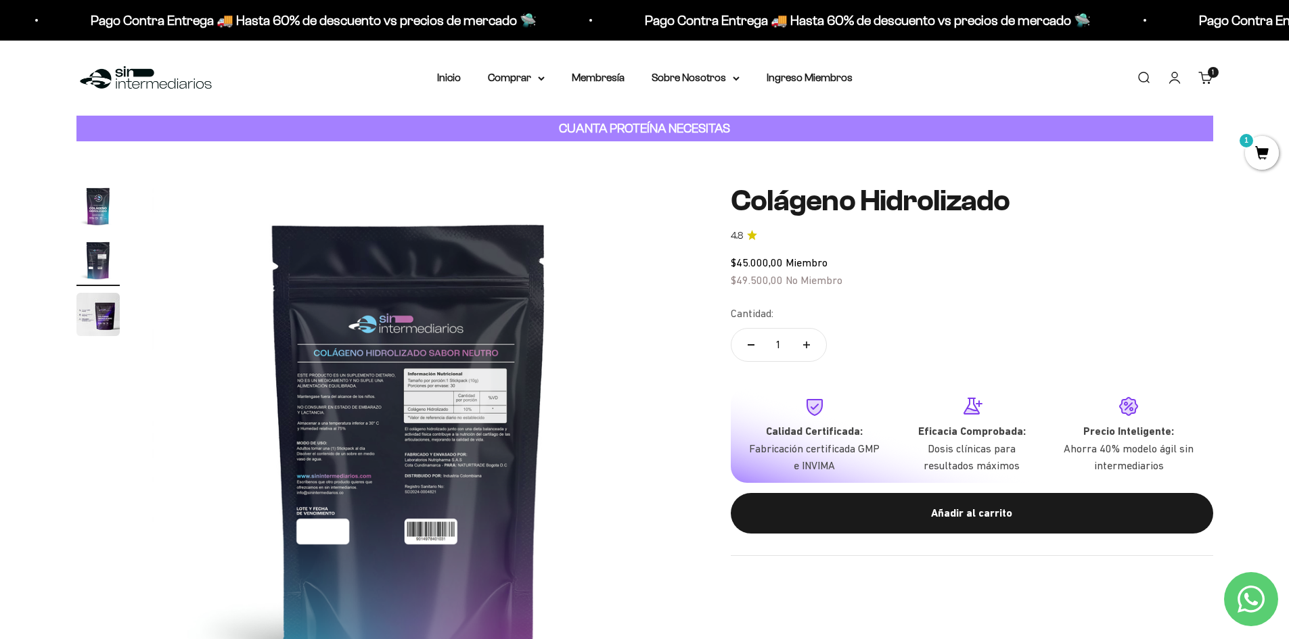
click at [104, 299] on img "Ir al artículo 3" at bounding box center [97, 314] width 43 height 43
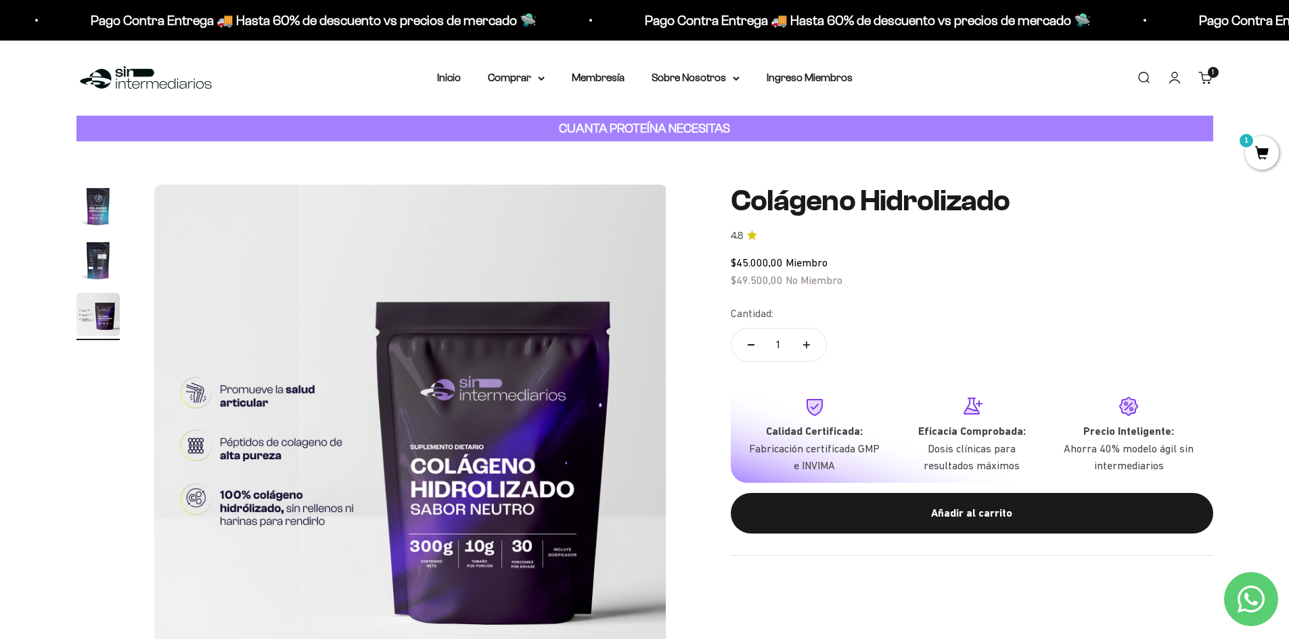
scroll to position [0, 1060]
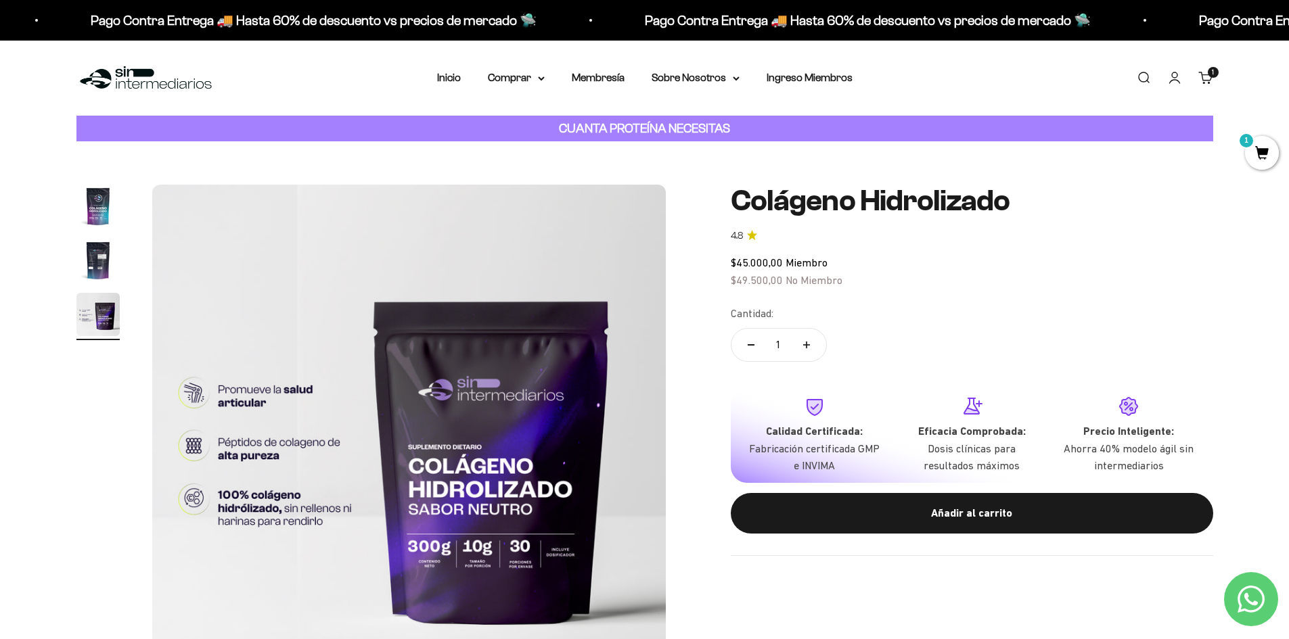
click at [99, 216] on img "Ir al artículo 1" at bounding box center [97, 206] width 43 height 43
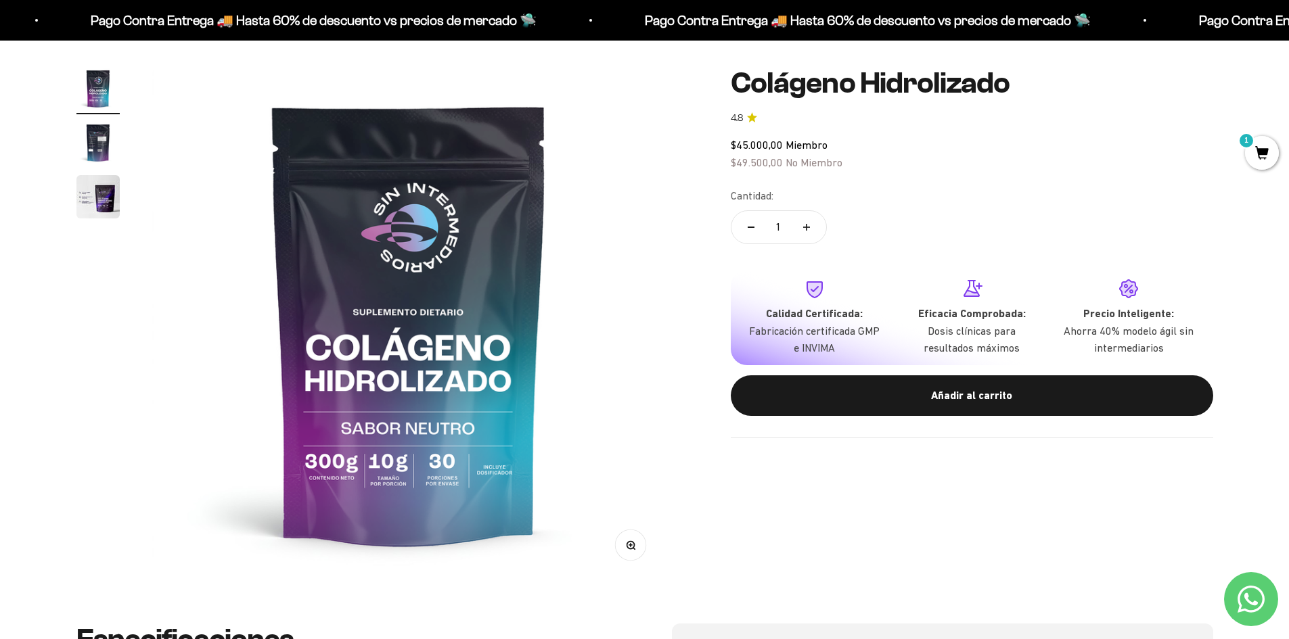
scroll to position [0, 0]
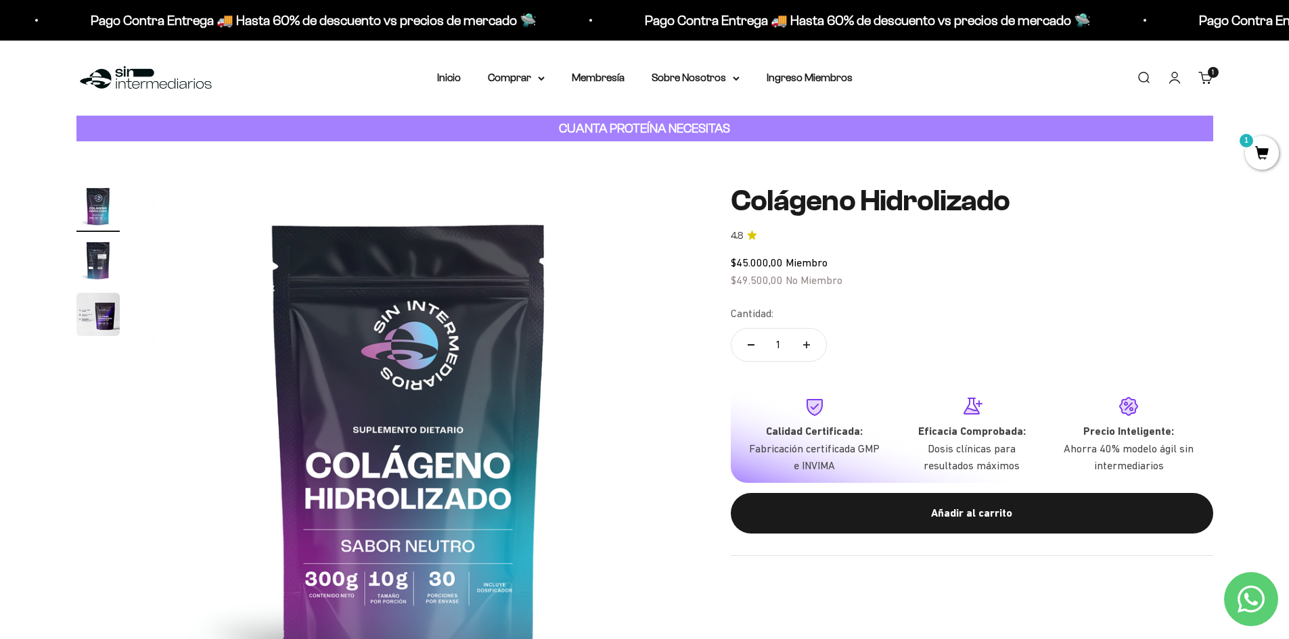
click at [1252, 150] on span "1" at bounding box center [1262, 153] width 34 height 34
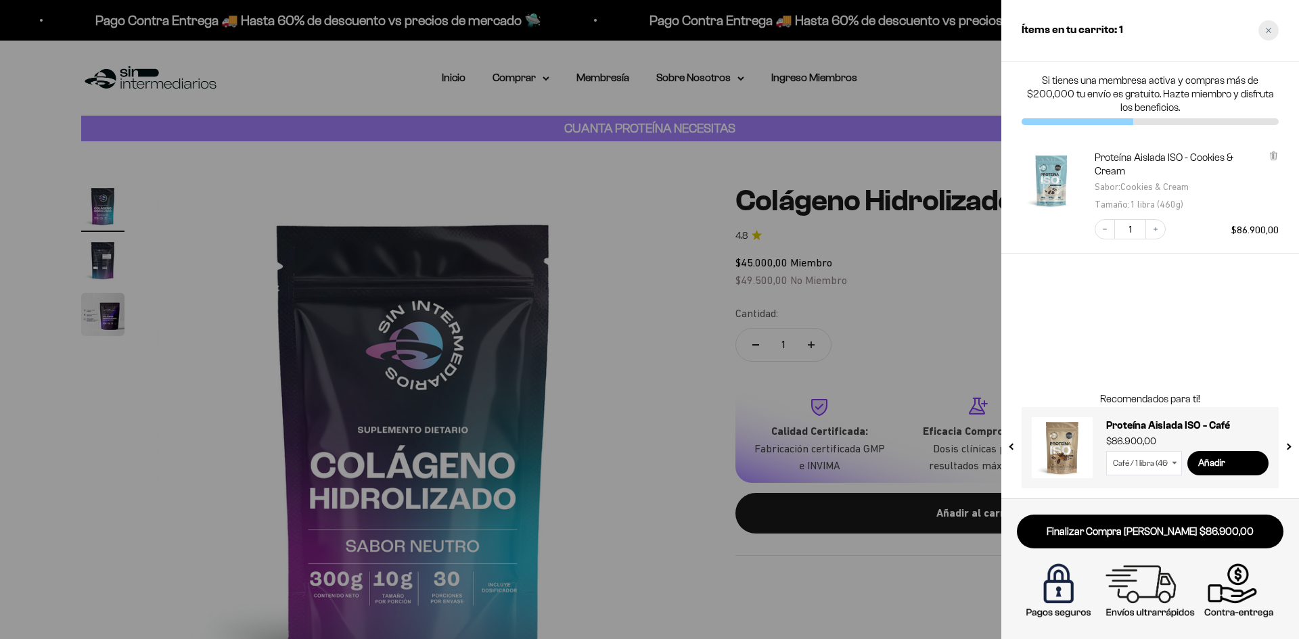
click at [1272, 34] on div "Close cart" at bounding box center [1269, 30] width 20 height 20
